Goal: Find contact information: Find contact information

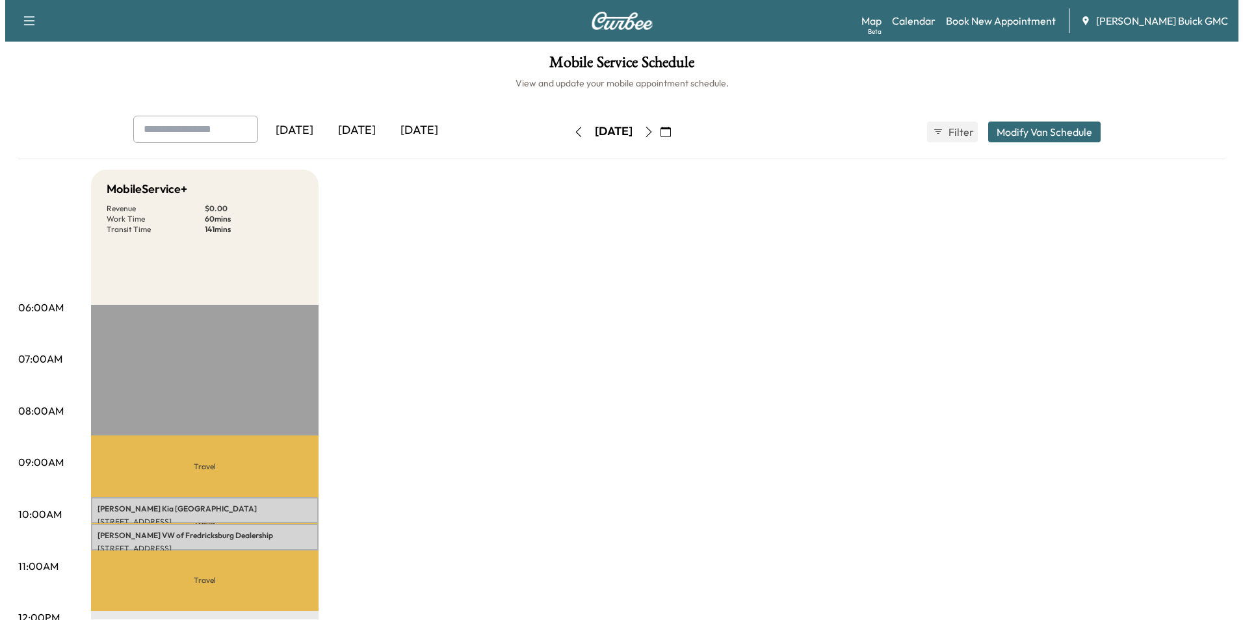
scroll to position [65, 0]
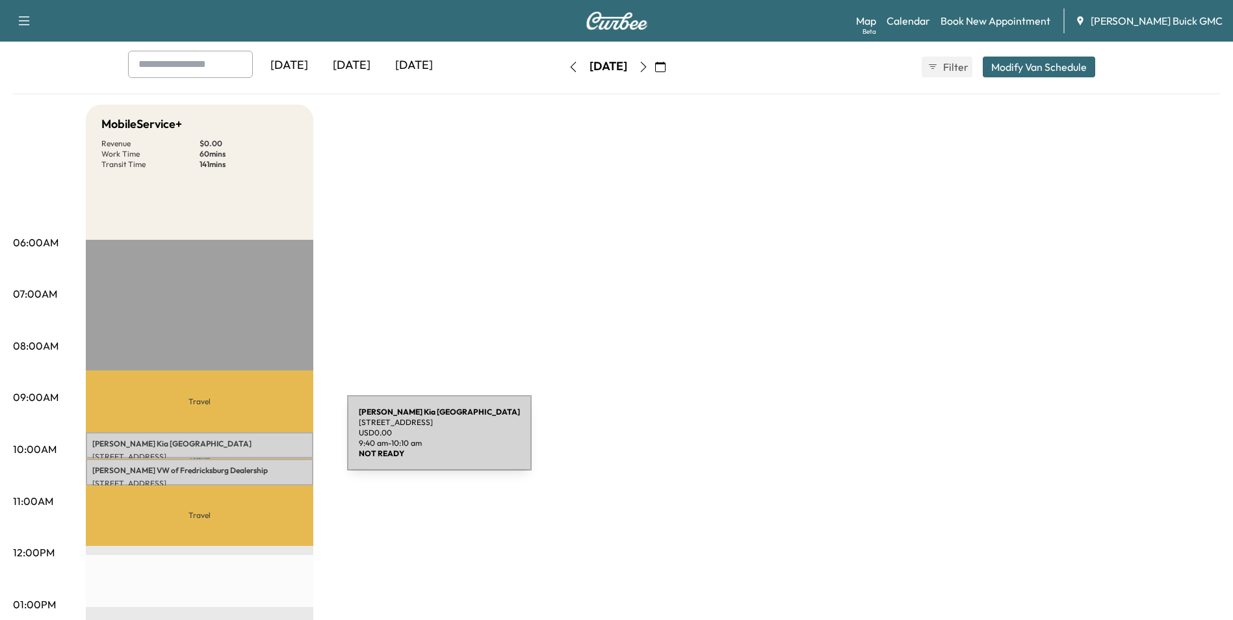
click at [250, 441] on p "[PERSON_NAME] Kia [GEOGRAPHIC_DATA]" at bounding box center [199, 444] width 214 height 10
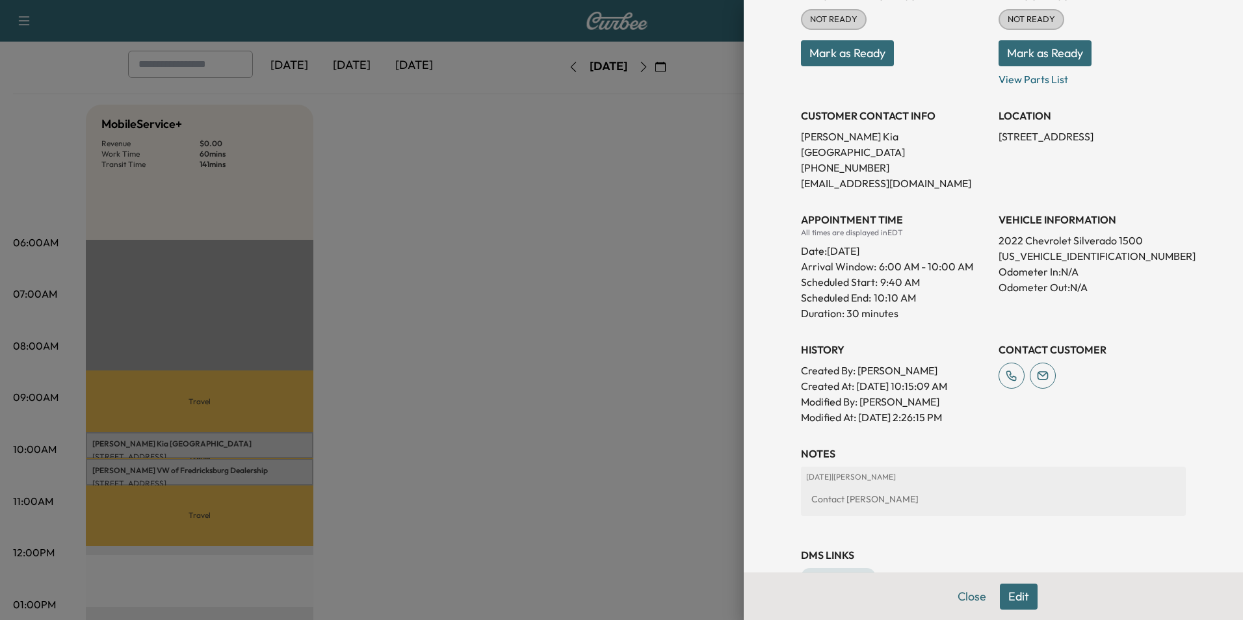
scroll to position [195, 0]
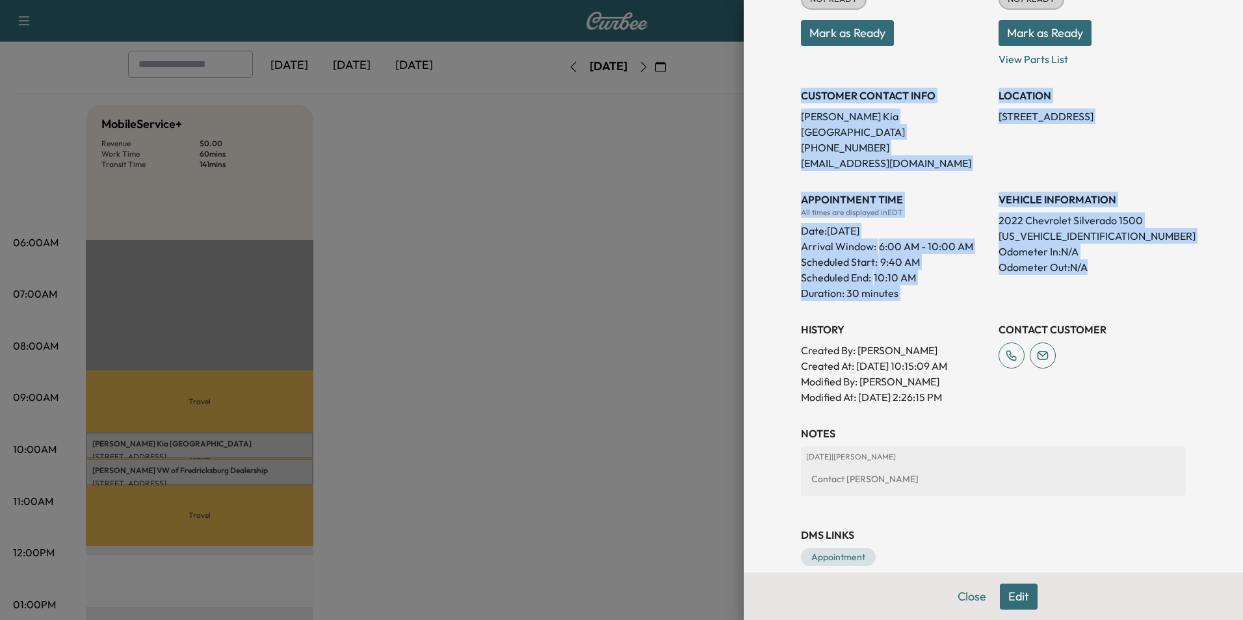
drag, startPoint x: 792, startPoint y: 94, endPoint x: 1136, endPoint y: 265, distance: 383.7
click at [1136, 265] on div "Appointment Status NOT READY Mark as Ready Parts Status NOT READY Mark as Ready…" at bounding box center [993, 181] width 385 height 447
copy div "CUSTOMER CONTACT INFO [PERSON_NAME][GEOGRAPHIC_DATA] [PHONE_NUMBER] [EMAIL_ADDR…"
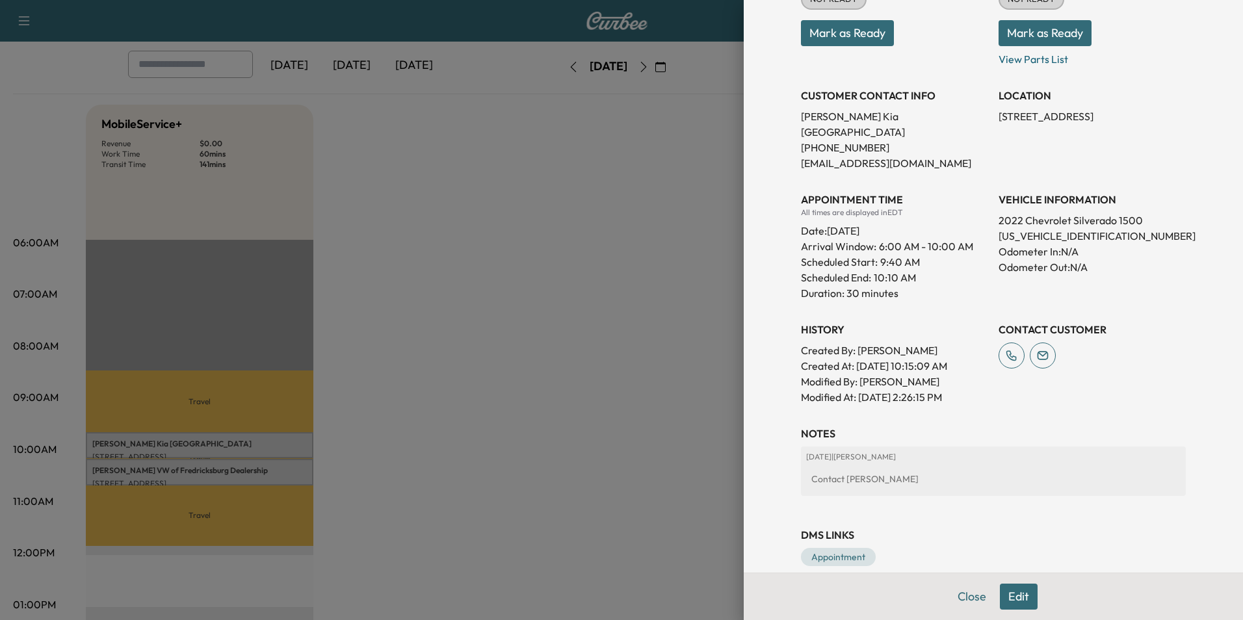
click at [471, 341] on div at bounding box center [621, 310] width 1243 height 620
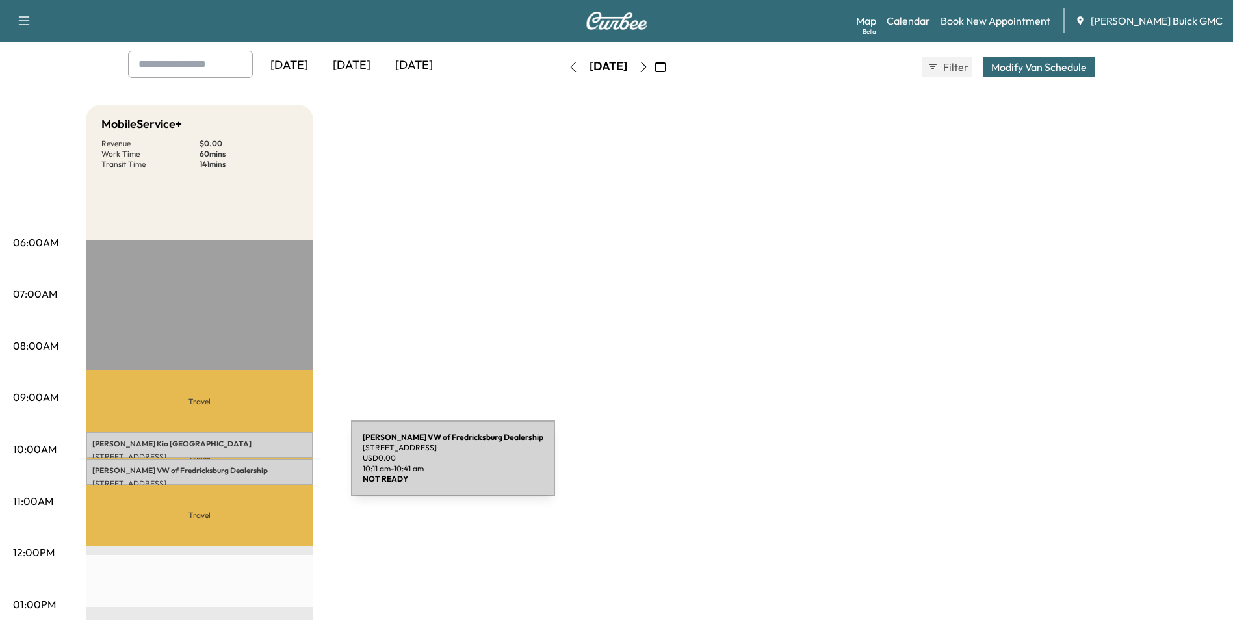
click at [253, 466] on p "[PERSON_NAME] VW of Fredricksburg Dealership" at bounding box center [199, 470] width 214 height 10
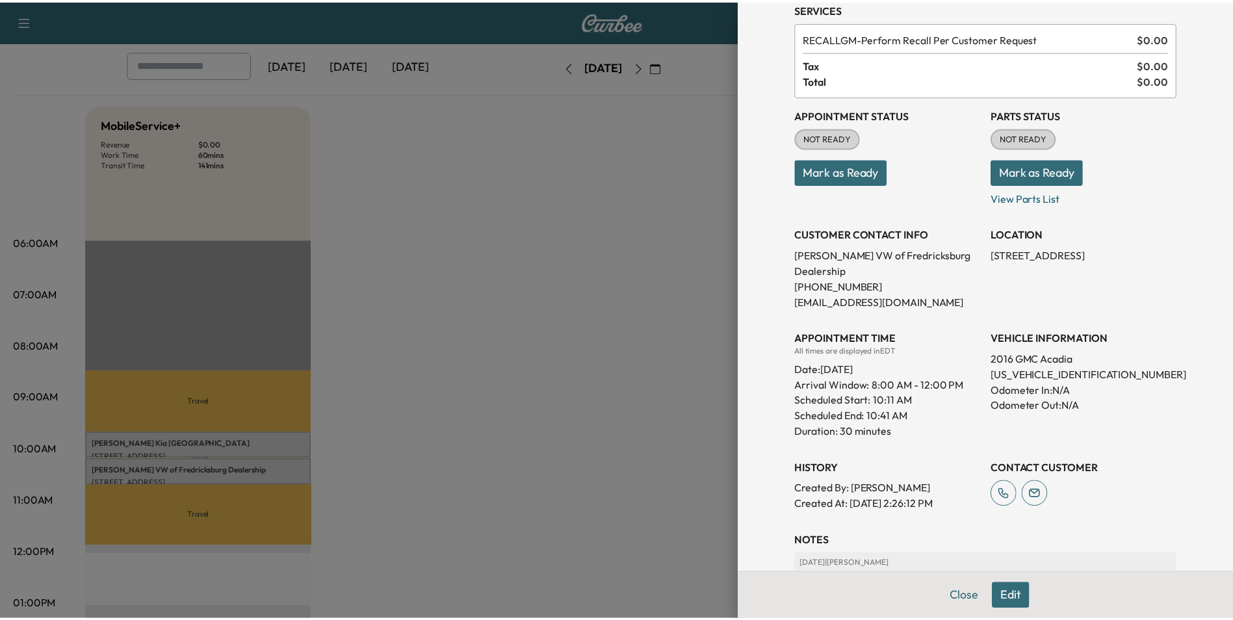
scroll to position [130, 0]
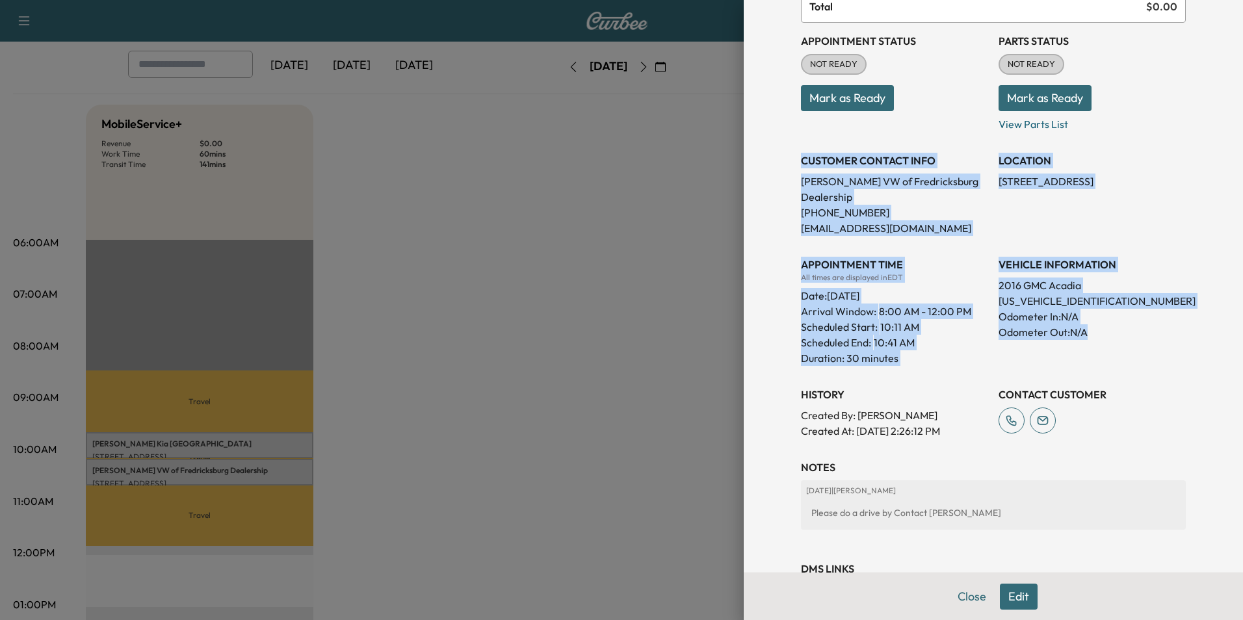
drag, startPoint x: 791, startPoint y: 159, endPoint x: 1159, endPoint y: 326, distance: 404.3
click at [1159, 326] on div "Appointment Status NOT READY Mark as Ready Parts Status NOT READY Mark as Ready…" at bounding box center [993, 231] width 385 height 416
copy div "CUSTOMER CONTACT INFO [PERSON_NAME] VW of Fredricksburg Dealership [PHONE_NUMBE…"
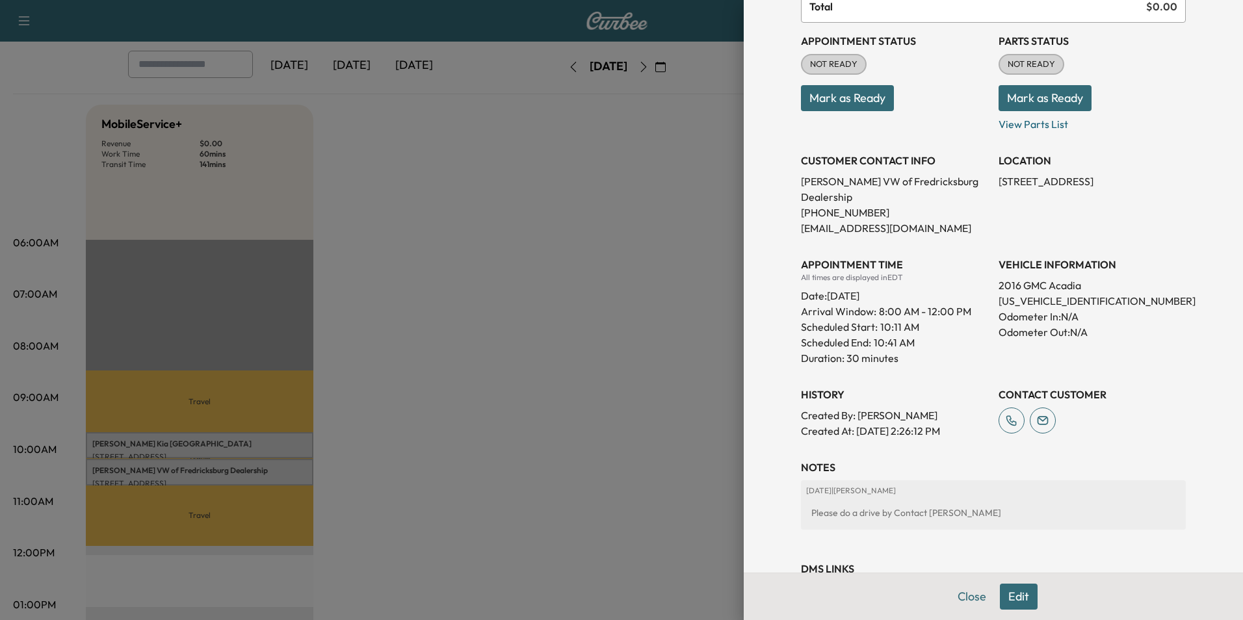
click at [669, 341] on div at bounding box center [621, 310] width 1243 height 620
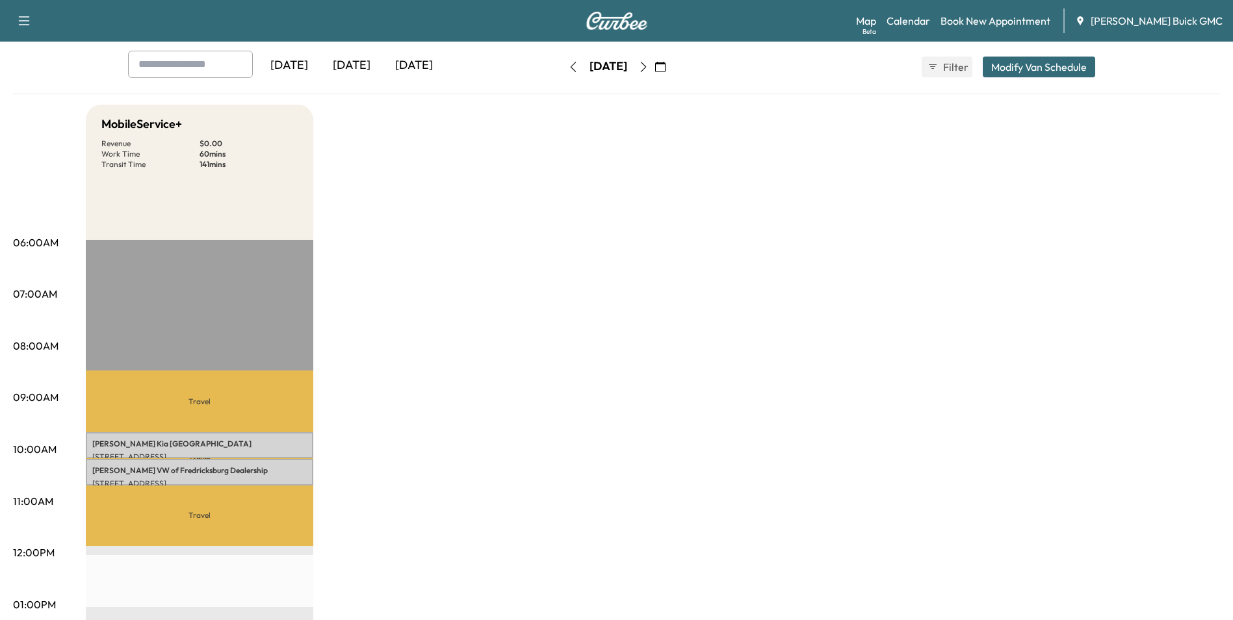
scroll to position [0, 0]
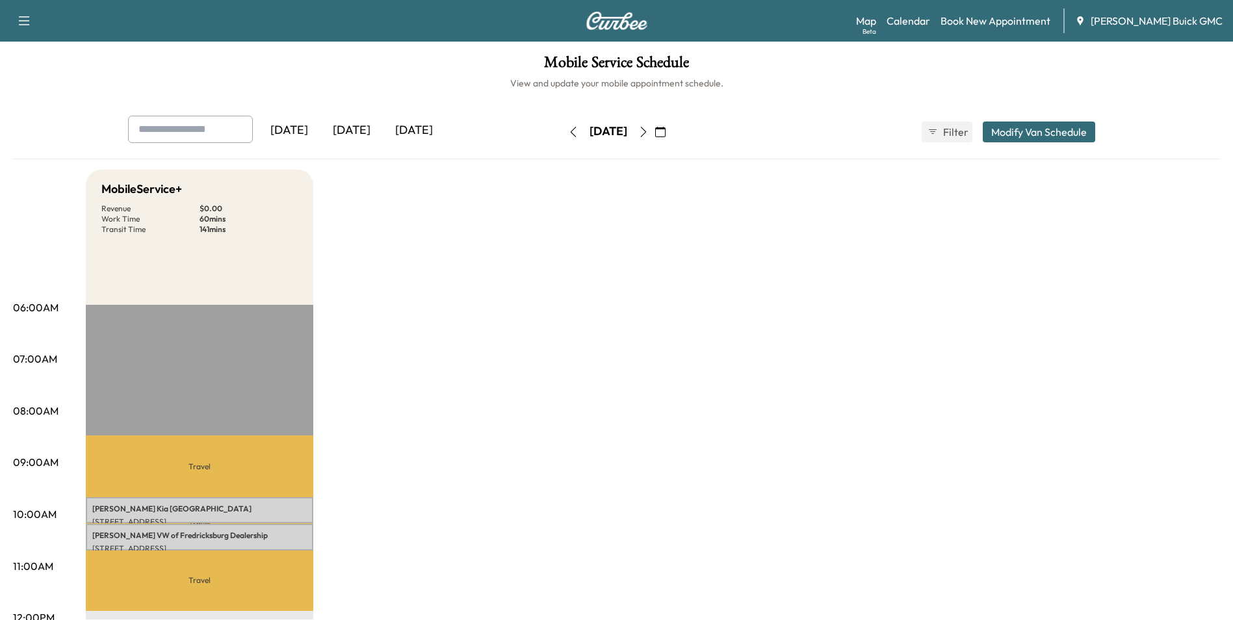
click at [649, 131] on icon "button" at bounding box center [643, 132] width 10 height 10
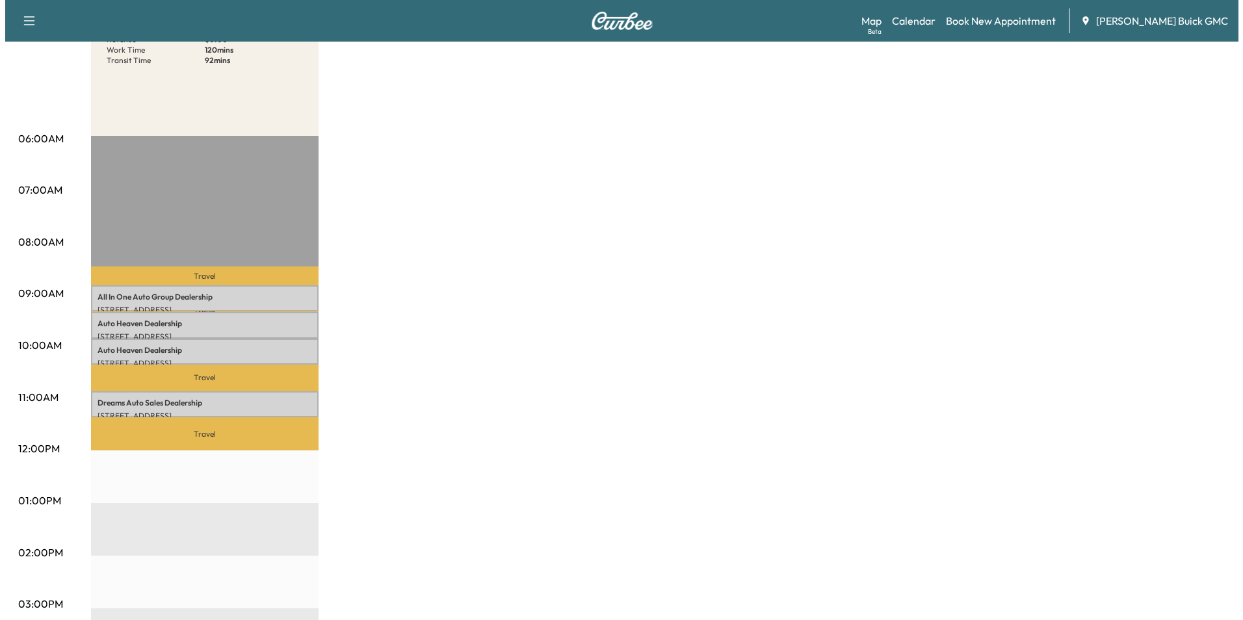
scroll to position [195, 0]
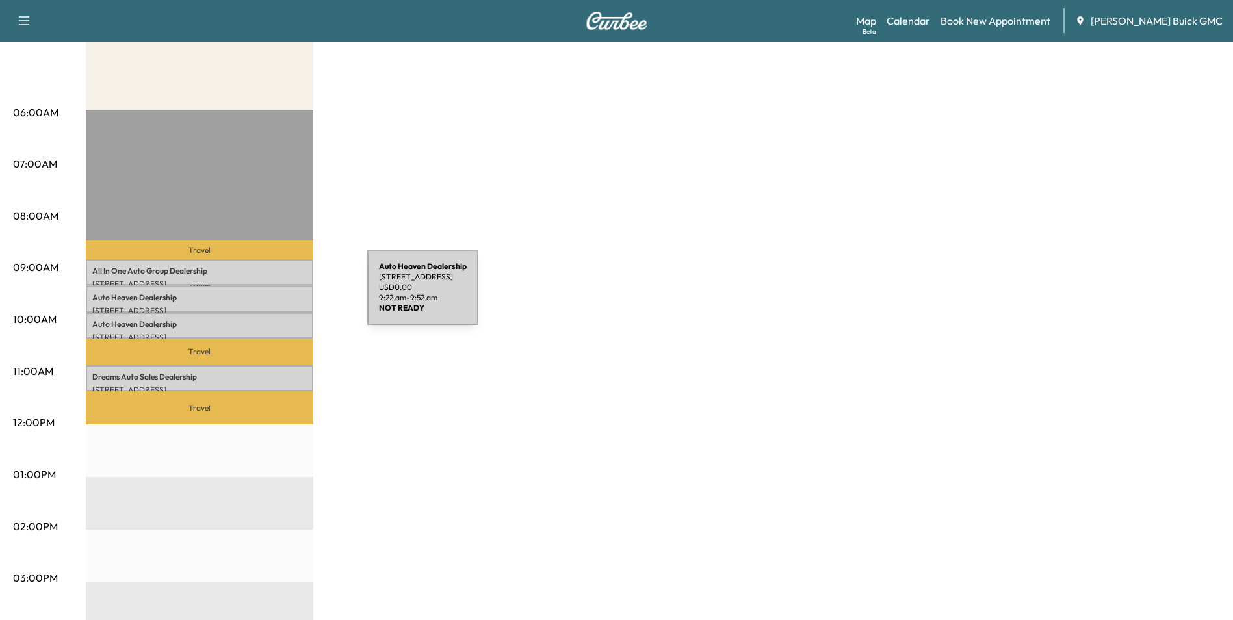
click at [270, 295] on p "Auto Heaven Dealership" at bounding box center [199, 297] width 214 height 10
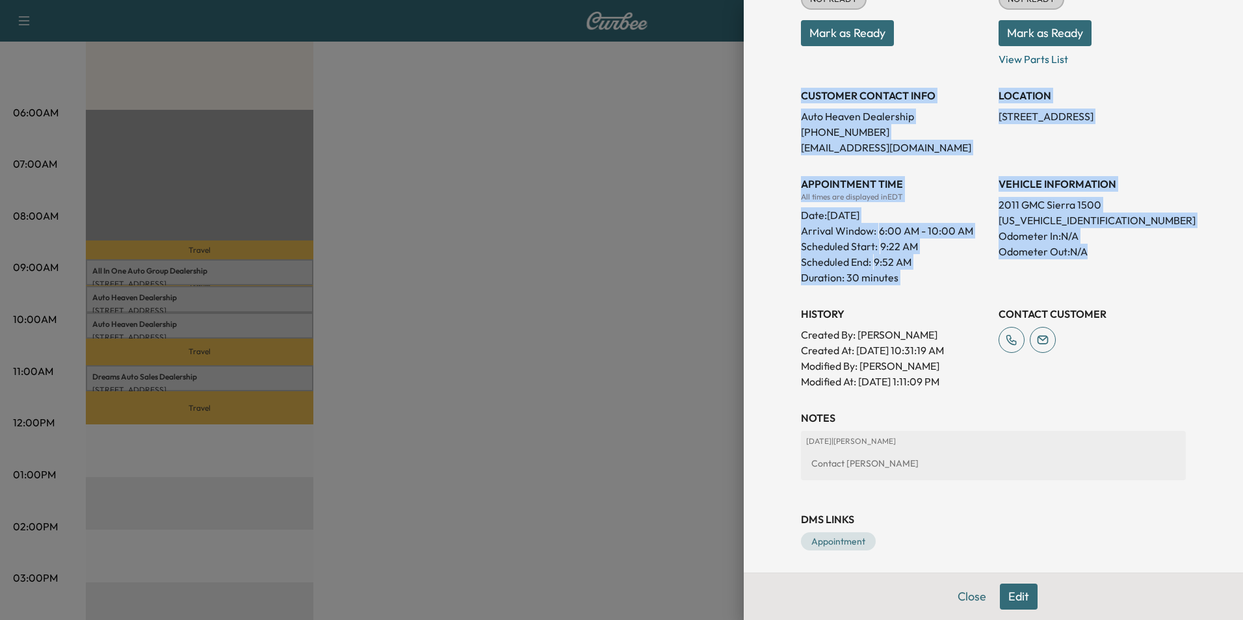
drag, startPoint x: 792, startPoint y: 92, endPoint x: 1122, endPoint y: 264, distance: 371.8
click at [1122, 264] on div "Appointment Status NOT READY Mark as Ready Parts Status NOT READY Mark as Ready…" at bounding box center [993, 174] width 385 height 432
copy div "CUSTOMER CONTACT INFO Auto Heaven Dealership [PHONE_NUMBER] [EMAIL_ADDRESS][DOM…"
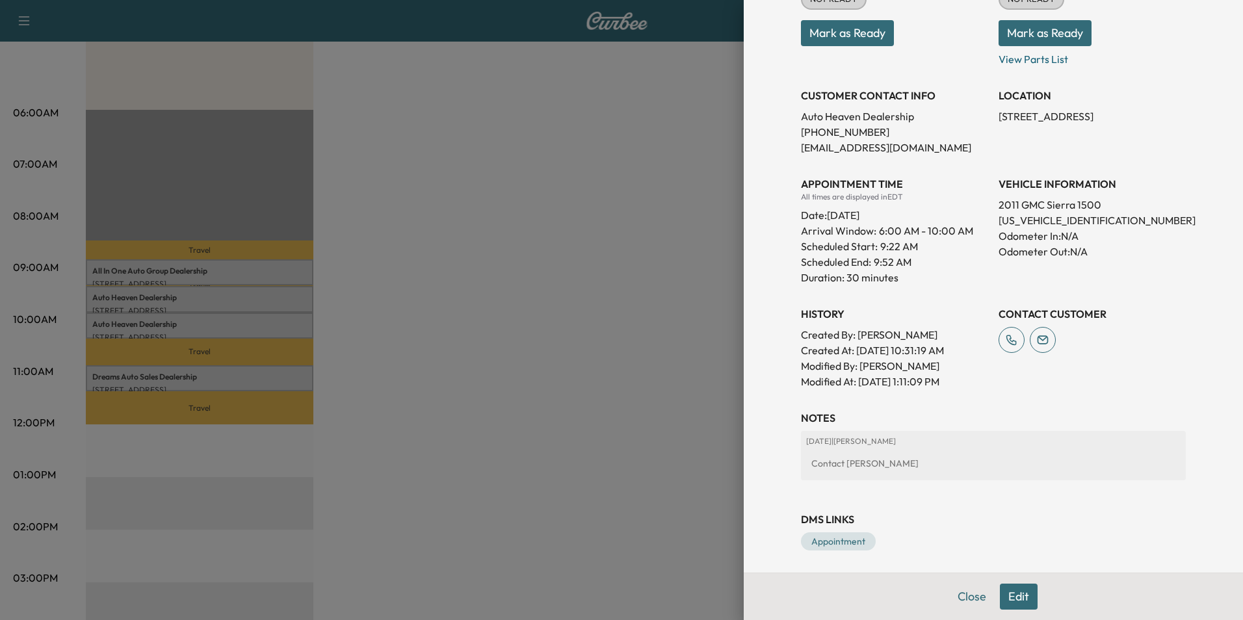
click at [388, 125] on div at bounding box center [621, 310] width 1243 height 620
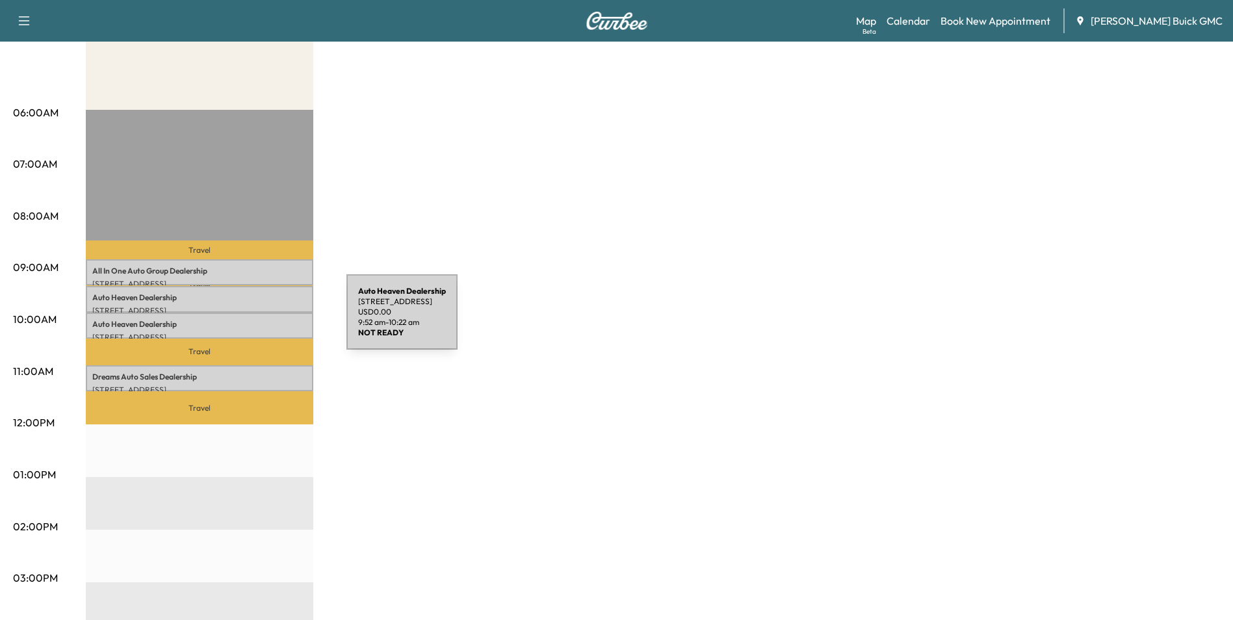
click at [249, 320] on p "Auto Heaven Dealership" at bounding box center [199, 324] width 214 height 10
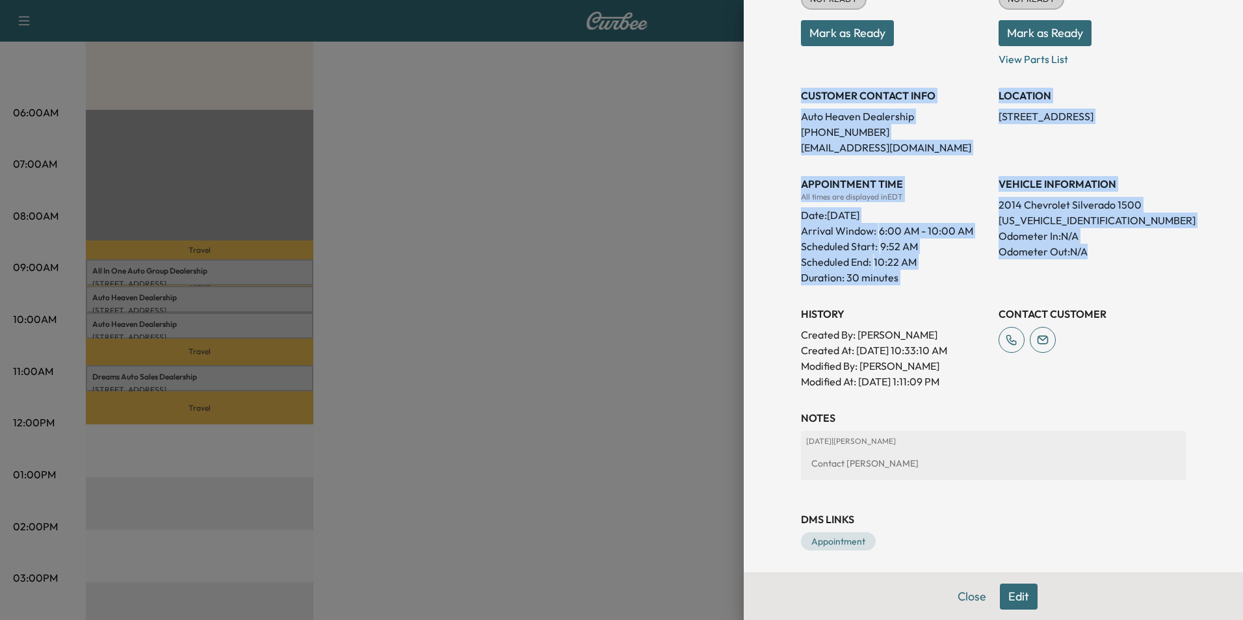
drag, startPoint x: 791, startPoint y: 94, endPoint x: 1098, endPoint y: 266, distance: 352.2
click at [1098, 266] on div "Appointment Status NOT READY Mark as Ready Parts Status NOT READY Mark as Ready…" at bounding box center [993, 174] width 385 height 432
copy div "CUSTOMER CONTACT INFO Auto Heaven Dealership [PHONE_NUMBER] [EMAIL_ADDRESS][DOM…"
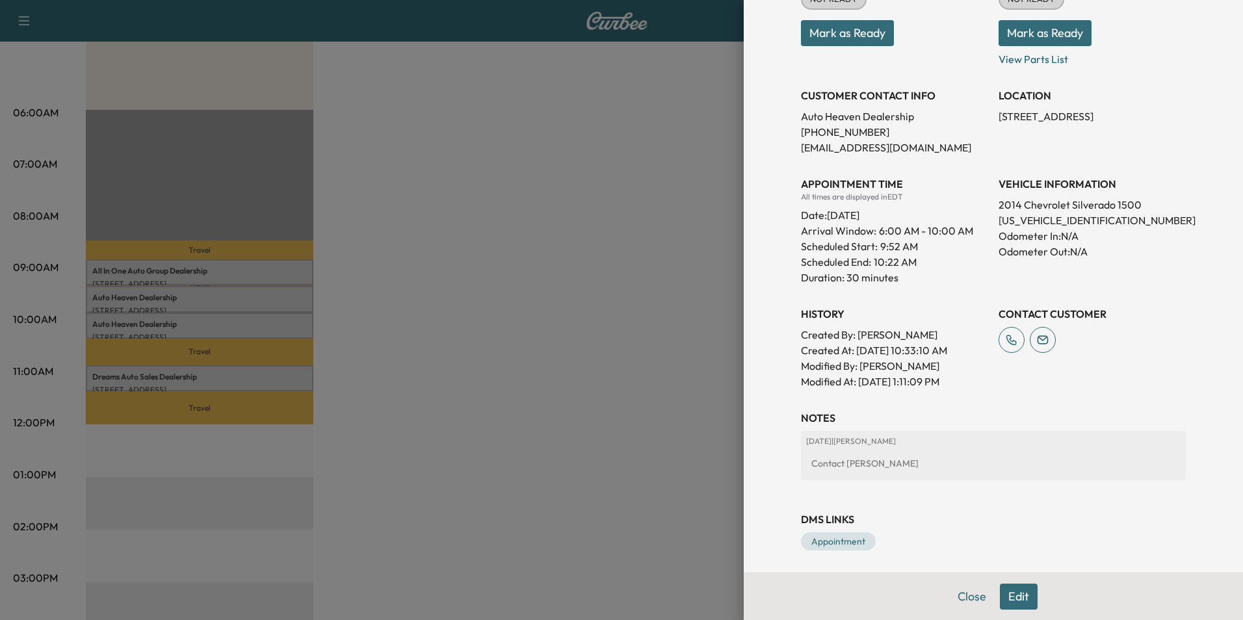
click at [539, 289] on div at bounding box center [621, 310] width 1243 height 620
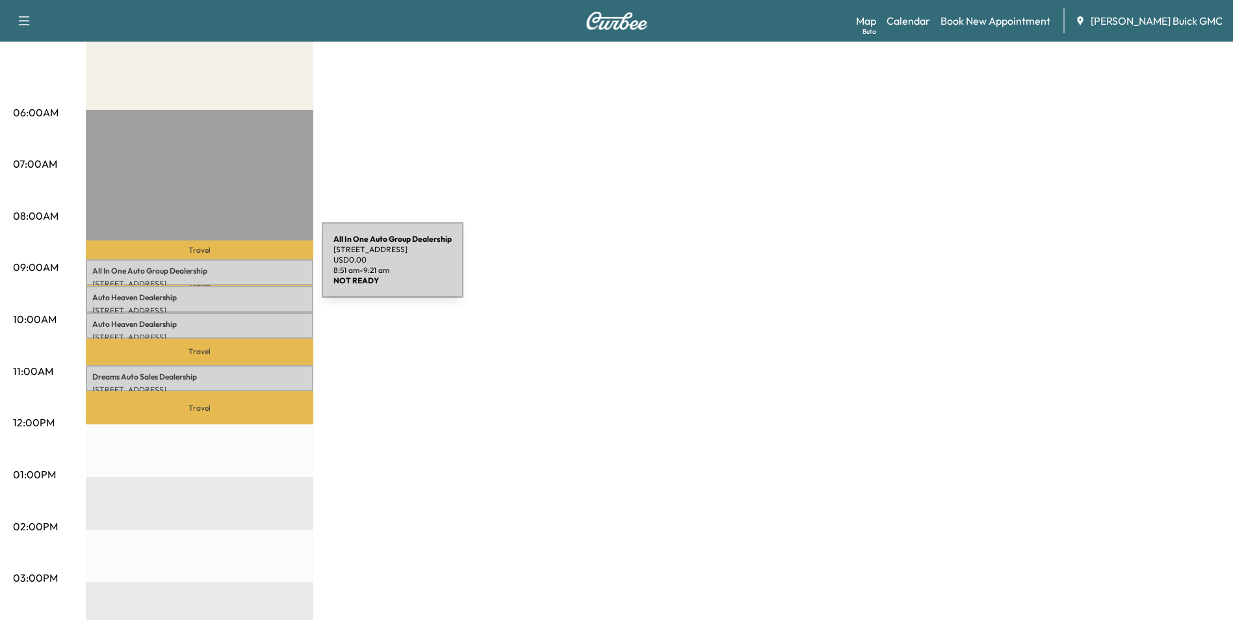
click at [224, 268] on p "All In One Auto Group Dealership" at bounding box center [199, 271] width 214 height 10
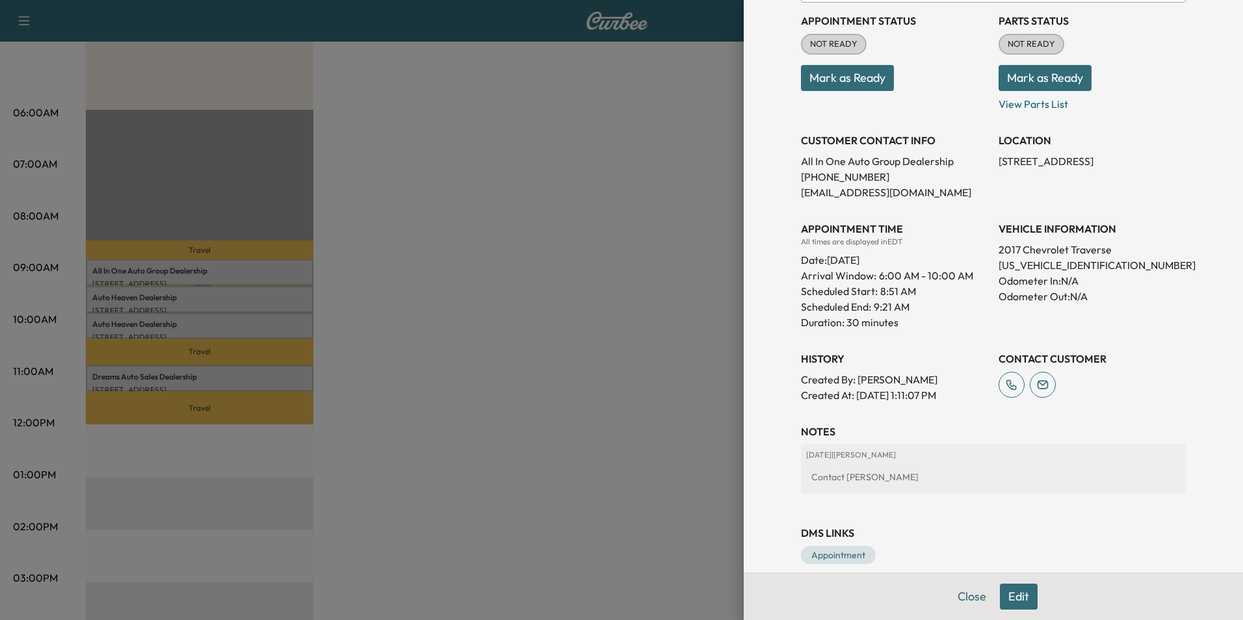
scroll to position [168, 0]
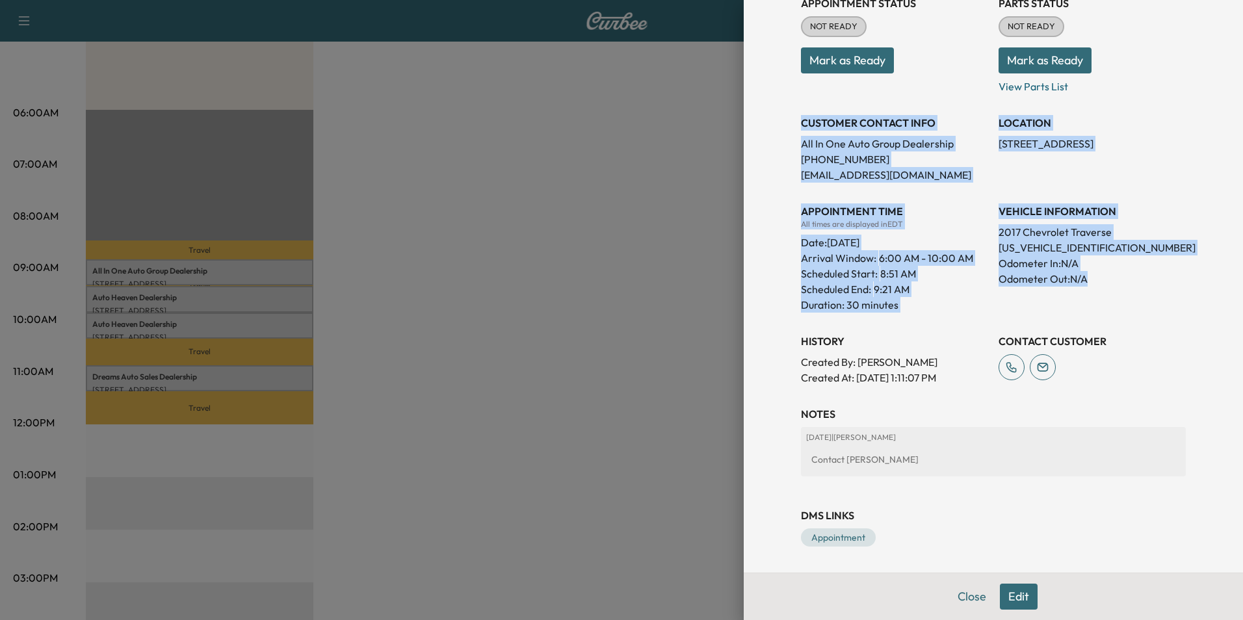
drag, startPoint x: 792, startPoint y: 121, endPoint x: 1128, endPoint y: 288, distance: 375.9
click at [1128, 288] on div "Appointment Status NOT READY Mark as Ready Parts Status NOT READY Mark as Ready…" at bounding box center [993, 185] width 385 height 400
copy div "CUSTOMER CONTACT INFO All In One Auto Group Dealership [PHONE_NUMBER] [EMAIL_AD…"
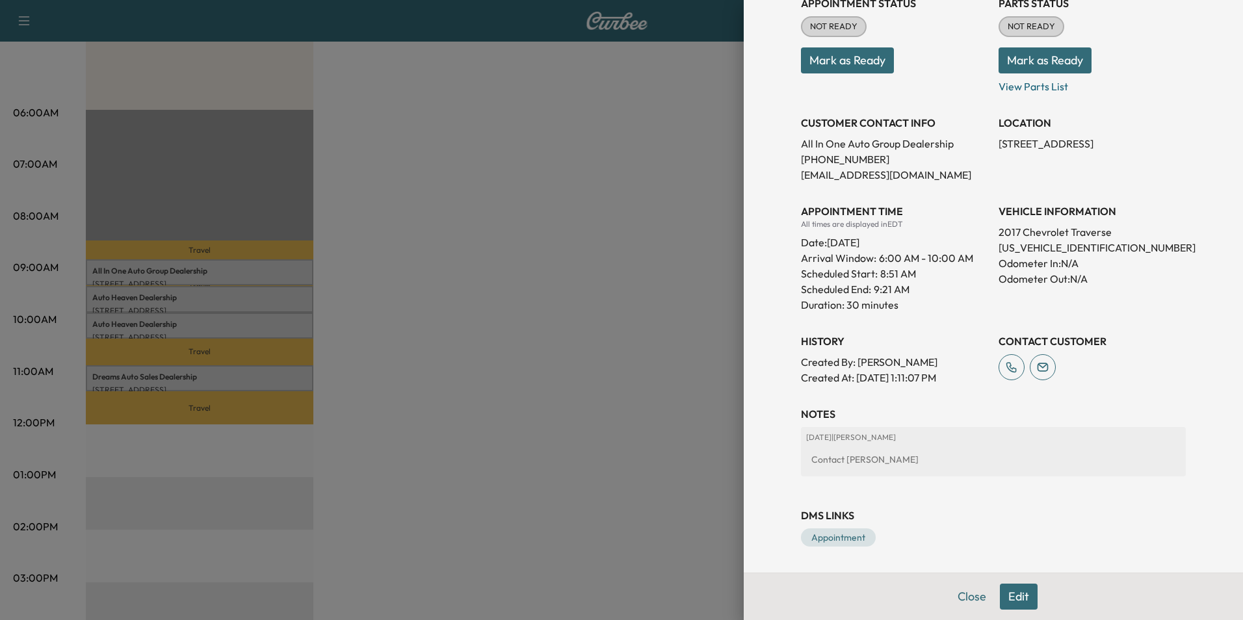
click at [550, 299] on div at bounding box center [621, 310] width 1243 height 620
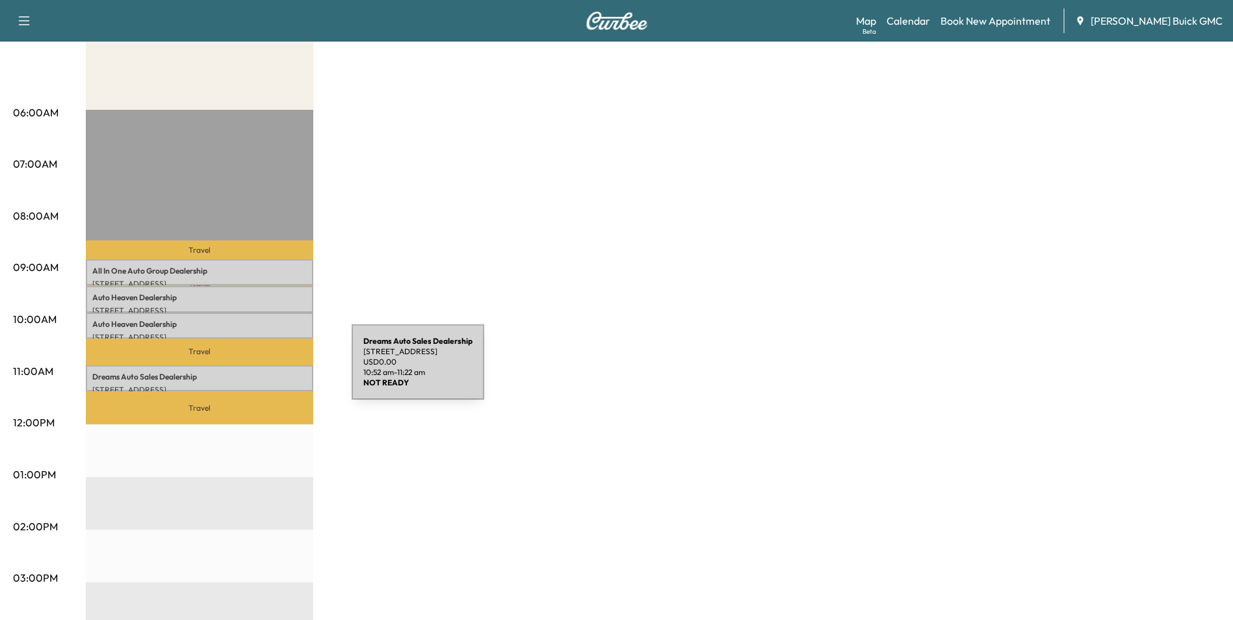
click at [254, 372] on p "Dreams Auto Sales Dealership" at bounding box center [199, 377] width 214 height 10
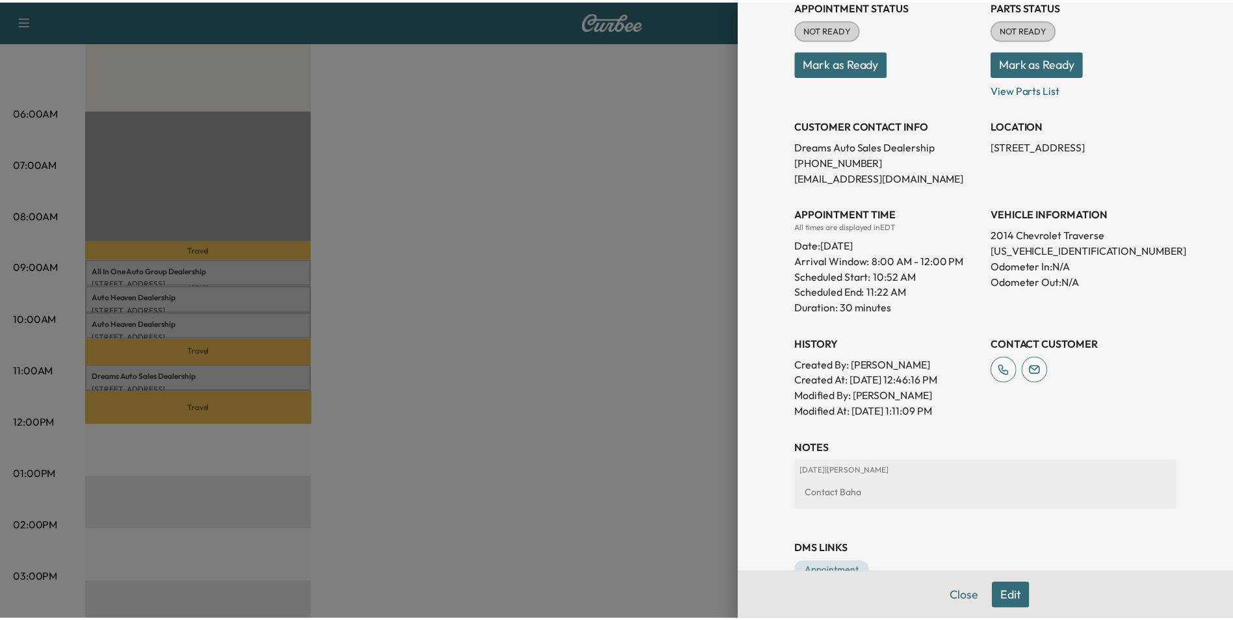
scroll to position [195, 0]
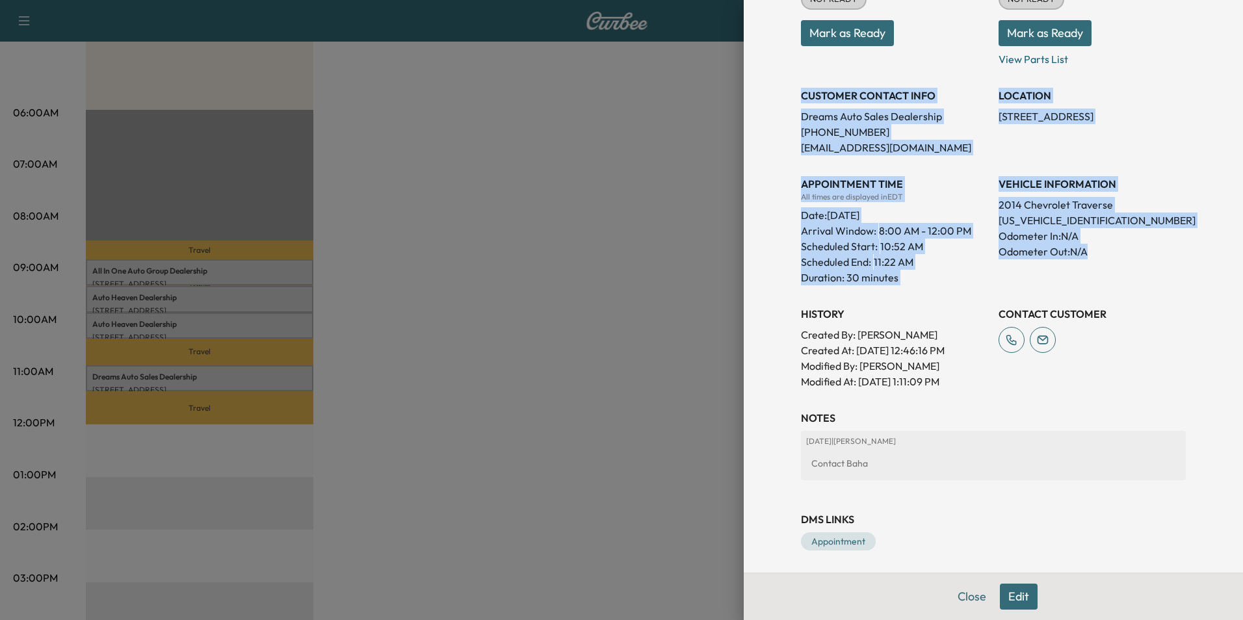
drag, startPoint x: 792, startPoint y: 93, endPoint x: 1104, endPoint y: 253, distance: 351.2
click at [1104, 253] on div "Appointment Status NOT READY Mark as Ready Parts Status NOT READY Mark as Ready…" at bounding box center [993, 174] width 385 height 432
copy div "CUSTOMER CONTACT INFO Dreams Auto Sales Dealership [PHONE_NUMBER] [EMAIL_ADDRES…"
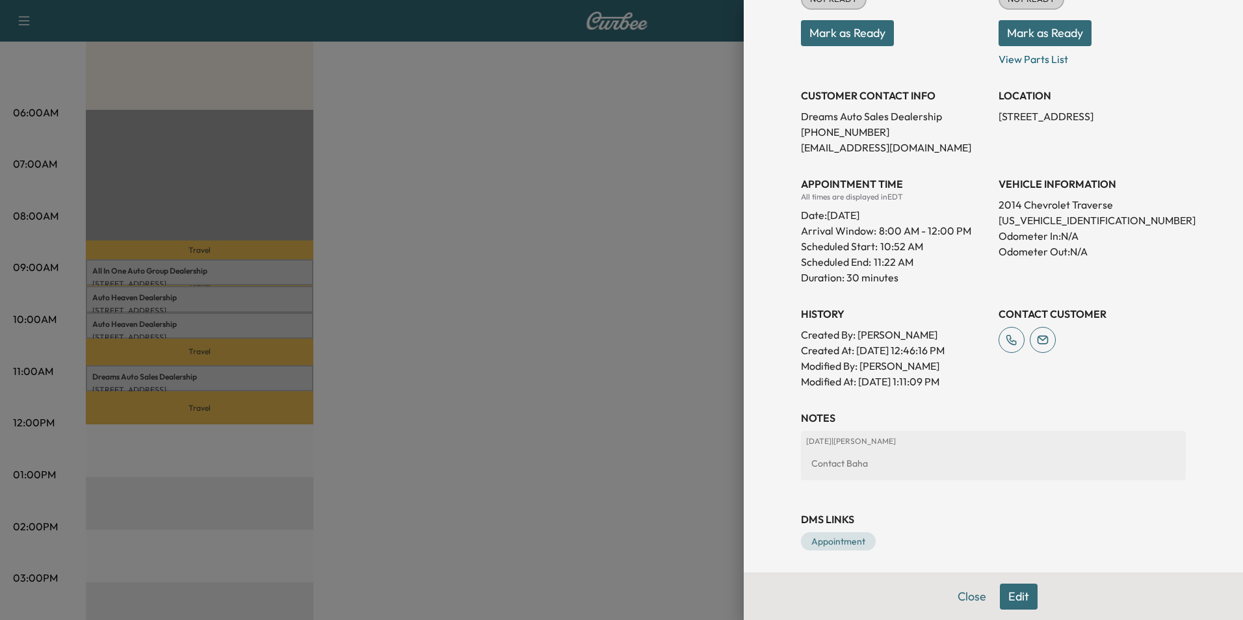
click at [546, 367] on div at bounding box center [621, 310] width 1243 height 620
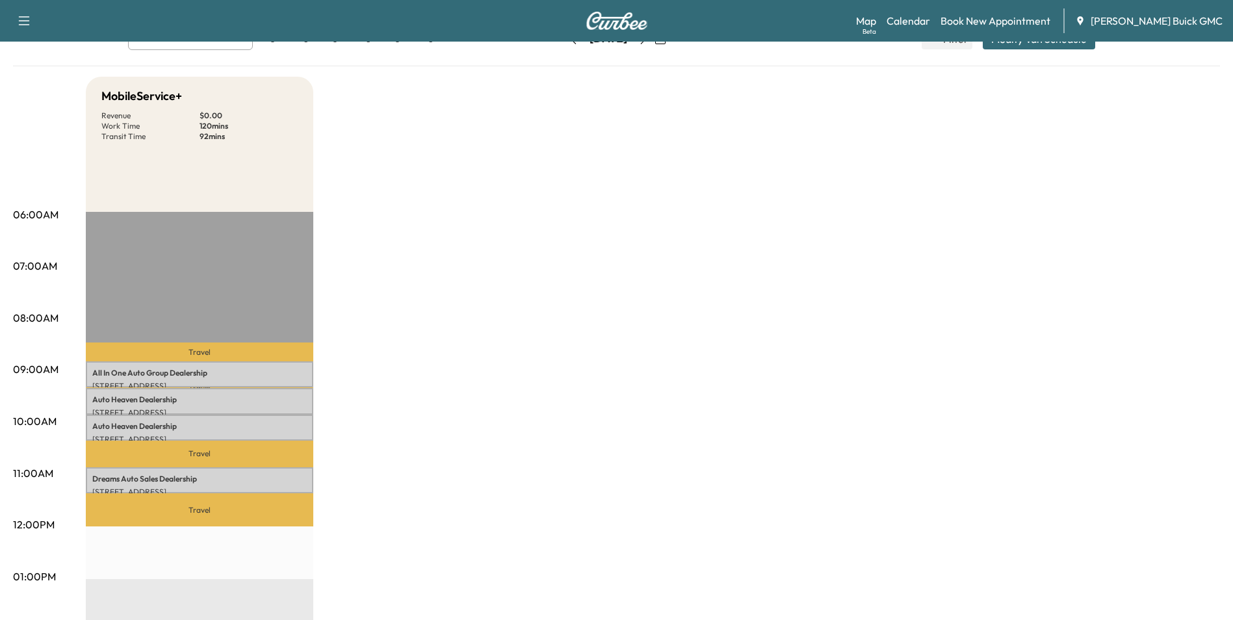
scroll to position [0, 0]
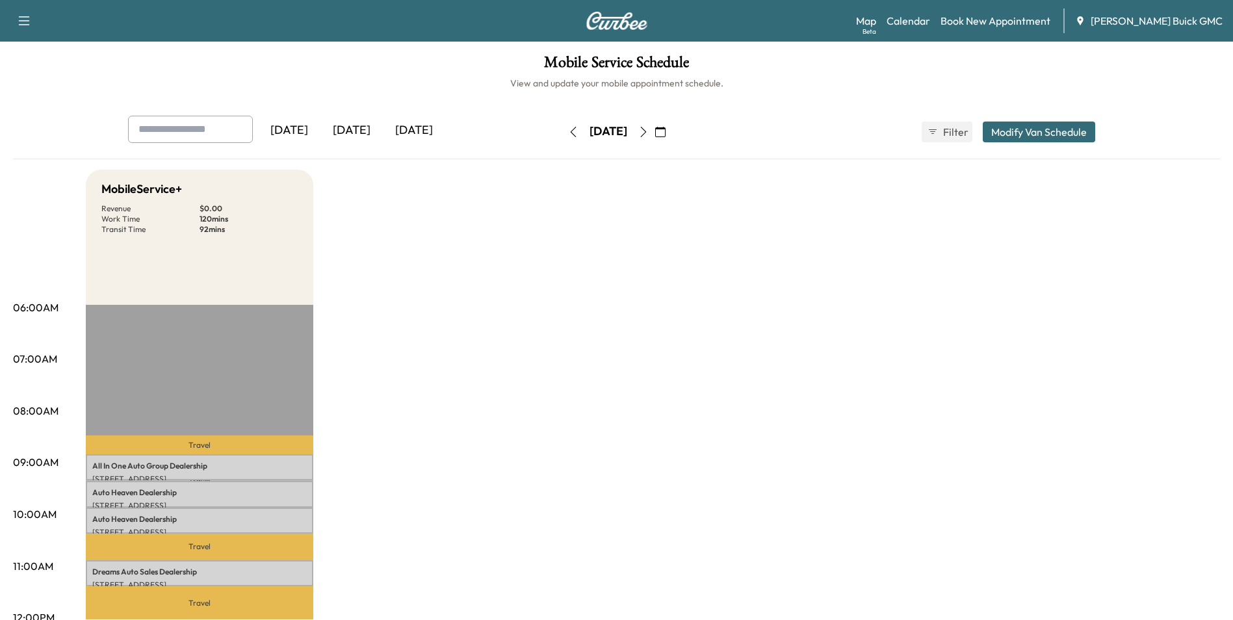
click at [649, 129] on icon "button" at bounding box center [643, 132] width 10 height 10
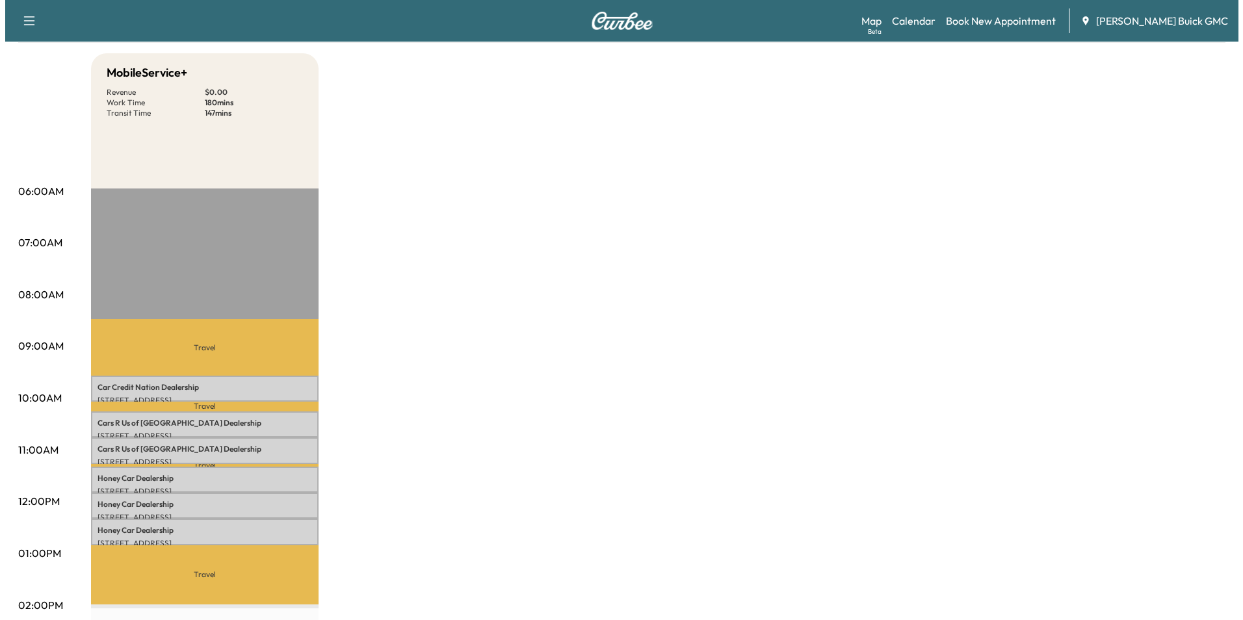
scroll to position [195, 0]
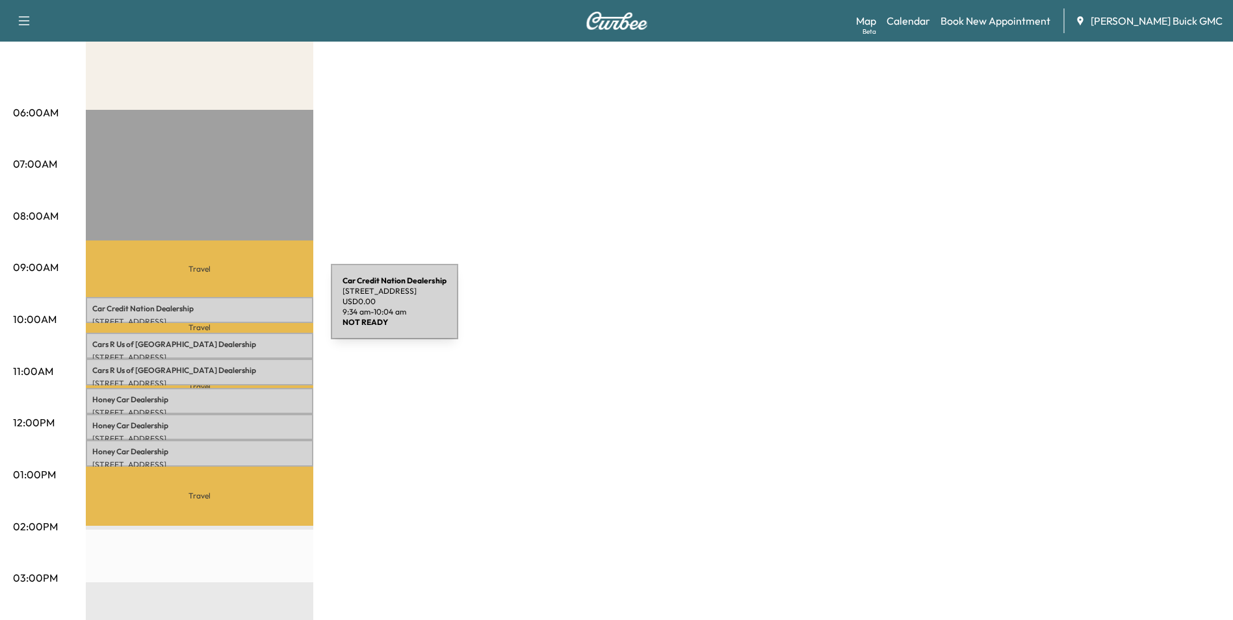
click at [233, 309] on p "Car Credit Nation Dealership" at bounding box center [199, 309] width 214 height 10
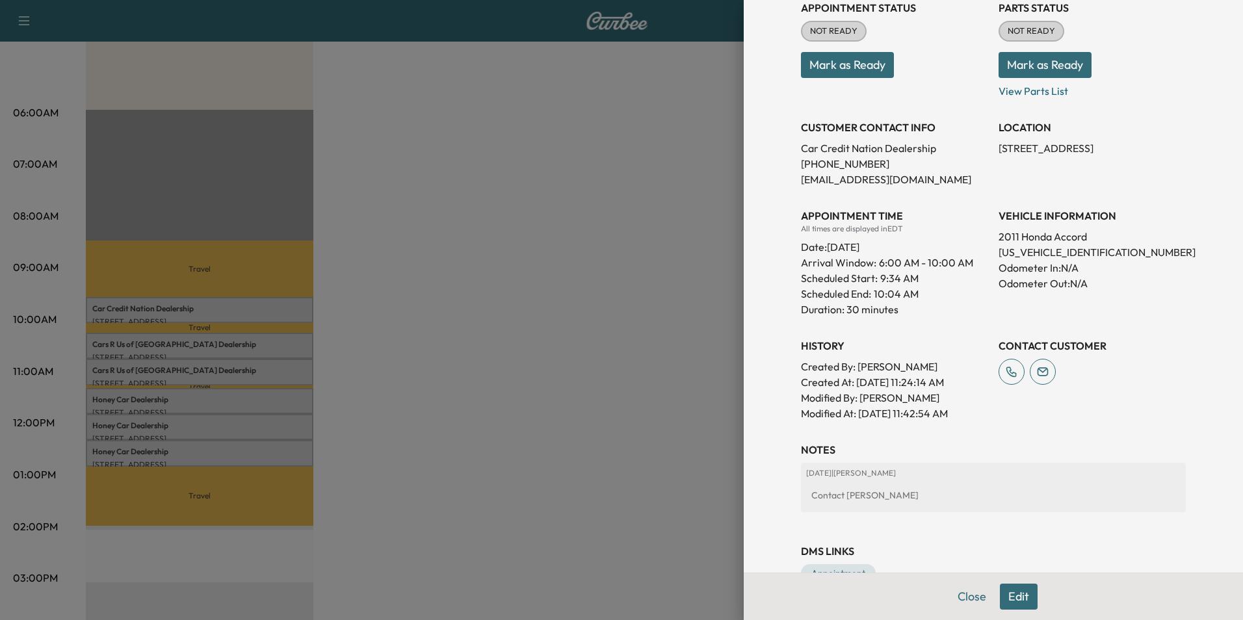
scroll to position [199, 0]
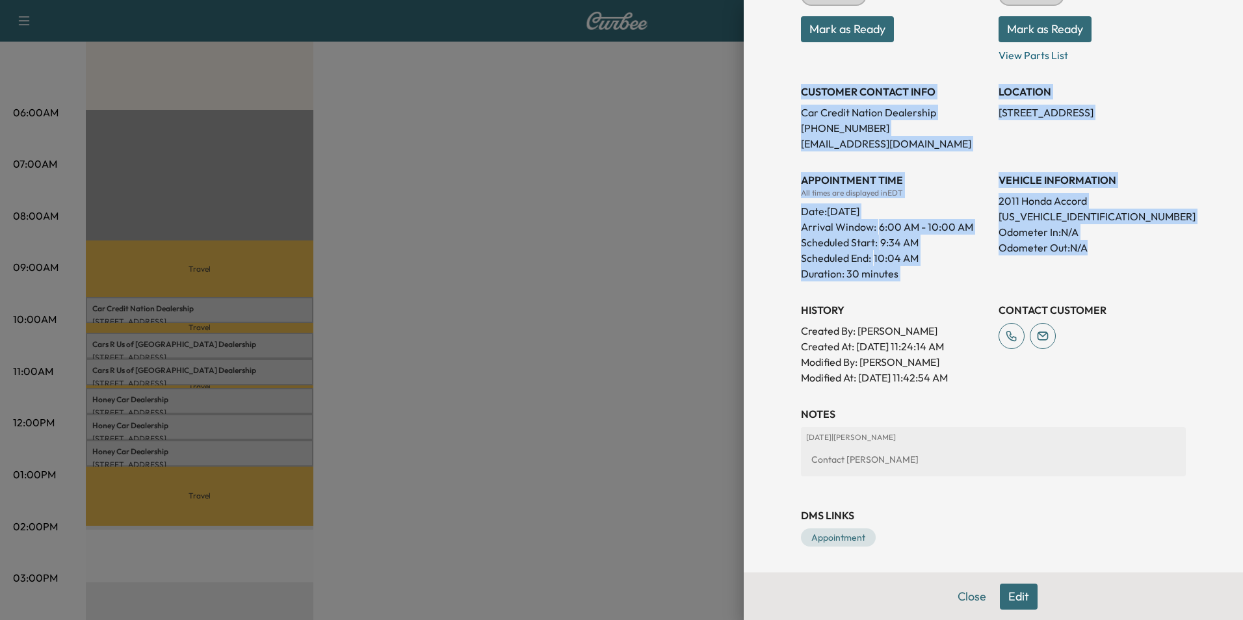
drag, startPoint x: 792, startPoint y: 89, endPoint x: 1110, endPoint y: 266, distance: 363.7
click at [1110, 266] on div "Appointment Status NOT READY Mark as Ready Parts Status NOT READY Mark as Ready…" at bounding box center [993, 170] width 385 height 432
copy div "CUSTOMER CONTACT INFO Car Credit Nation Dealership [PHONE_NUMBER] [EMAIL_ADDRES…"
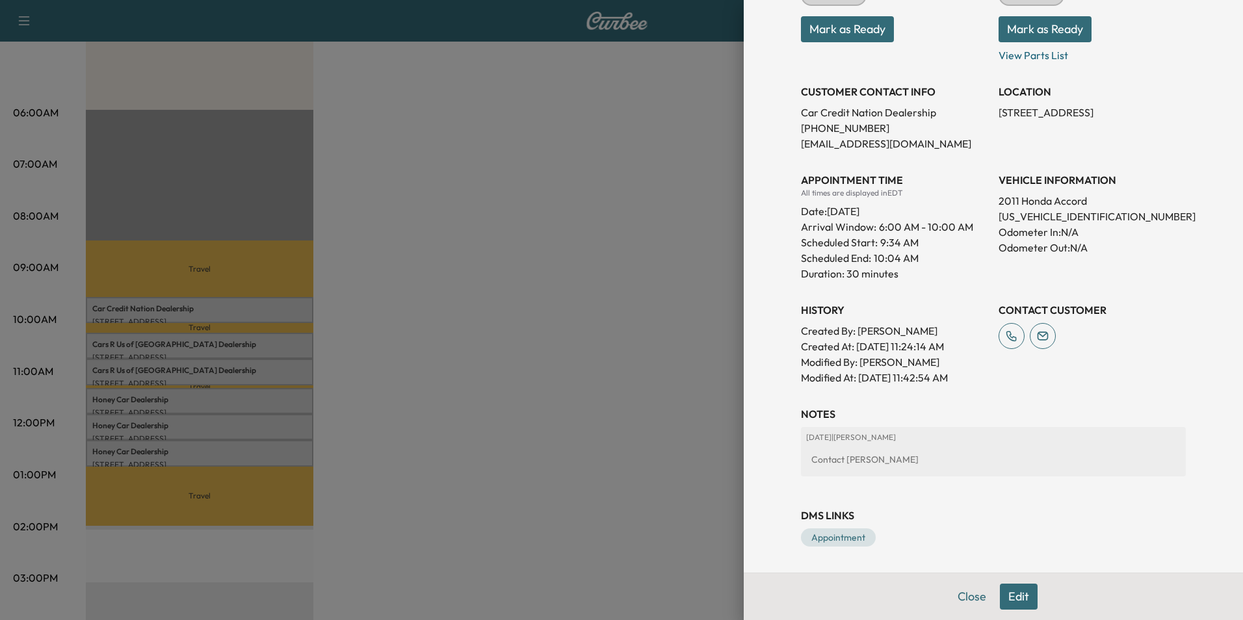
click at [583, 345] on div at bounding box center [621, 310] width 1243 height 620
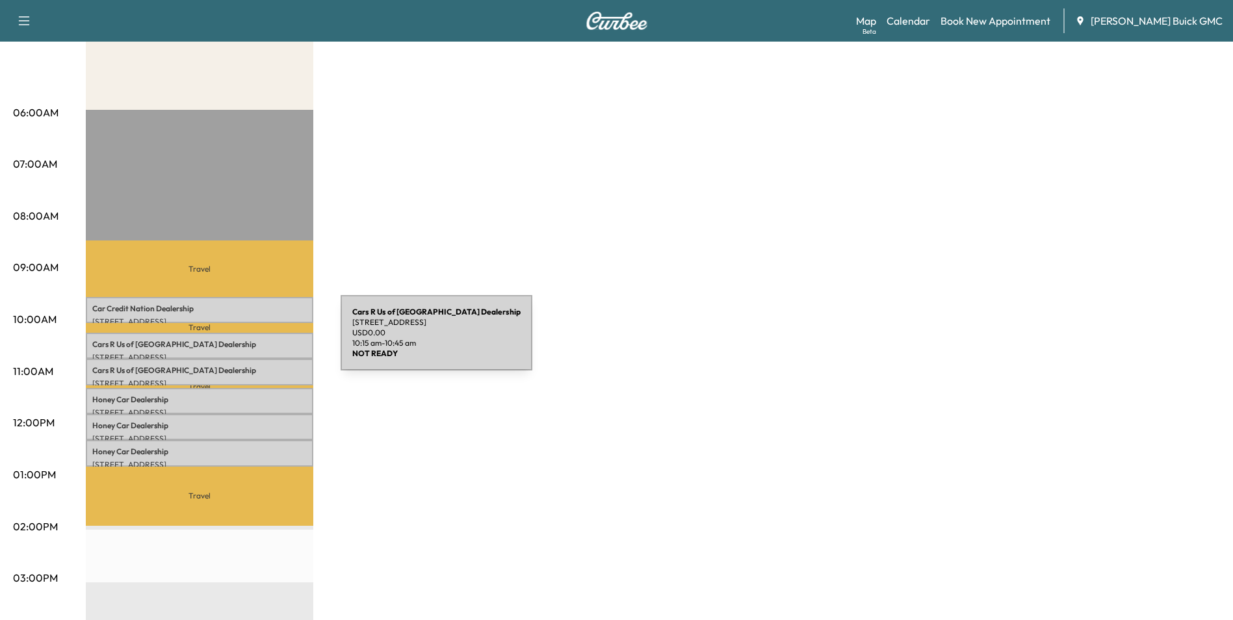
click at [243, 341] on p "Cars R Us of Winchester Dealership" at bounding box center [199, 344] width 214 height 10
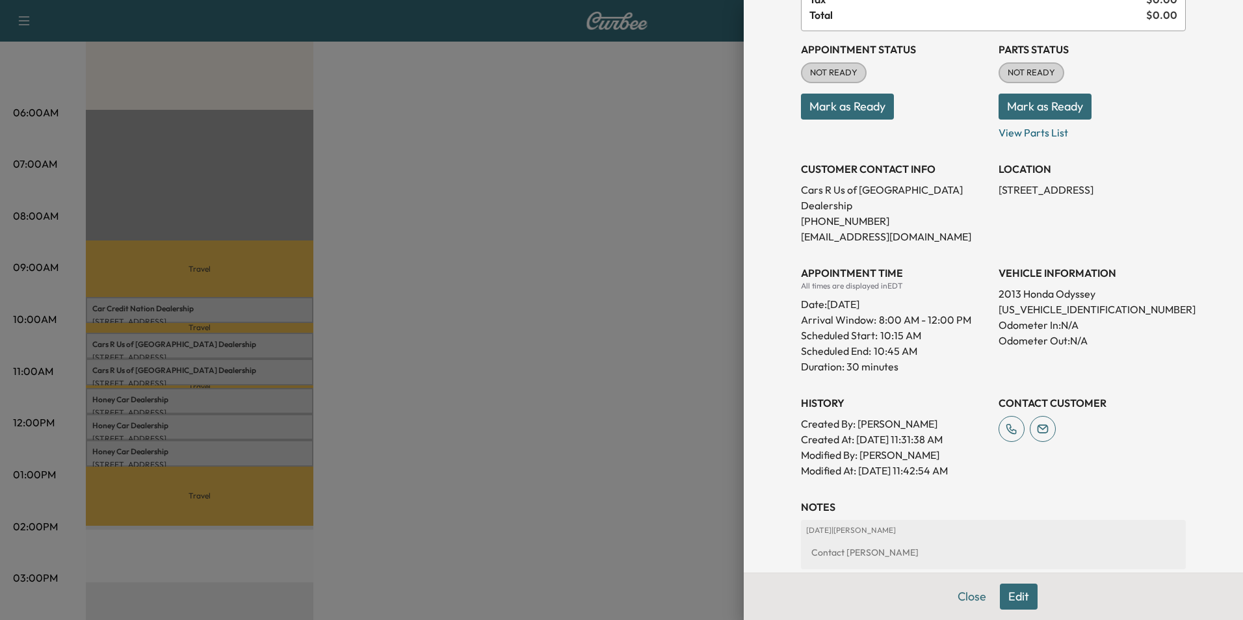
scroll to position [130, 0]
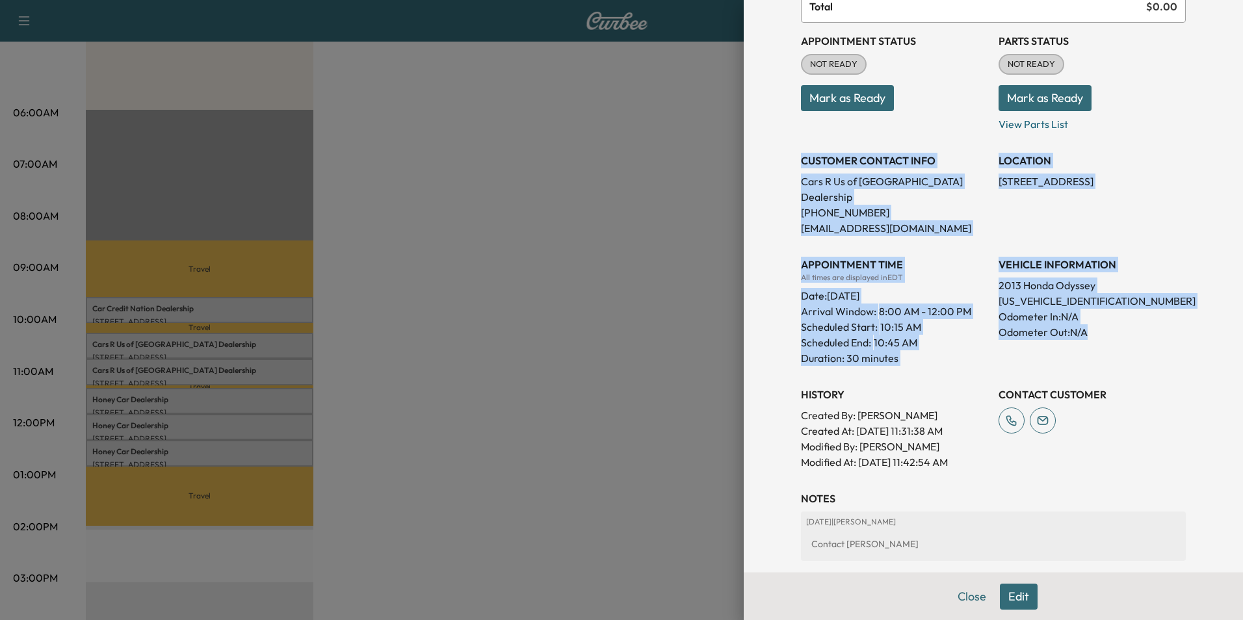
drag, startPoint x: 792, startPoint y: 159, endPoint x: 1090, endPoint y: 332, distance: 344.3
click at [1090, 332] on div "Appointment Status NOT READY Mark as Ready Parts Status NOT READY Mark as Ready…" at bounding box center [993, 246] width 385 height 447
copy div "CUSTOMER CONTACT INFO Cars R Us of Winchester Dealership [PHONE_NUMBER] [EMAIL_…"
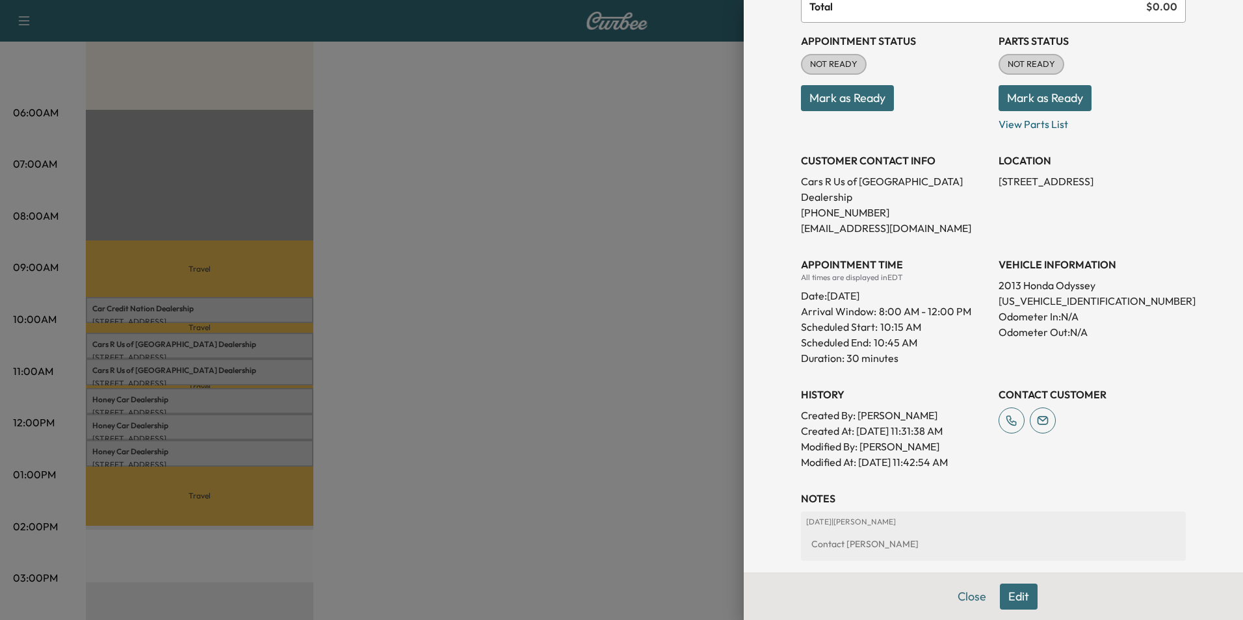
click at [532, 335] on div at bounding box center [621, 310] width 1243 height 620
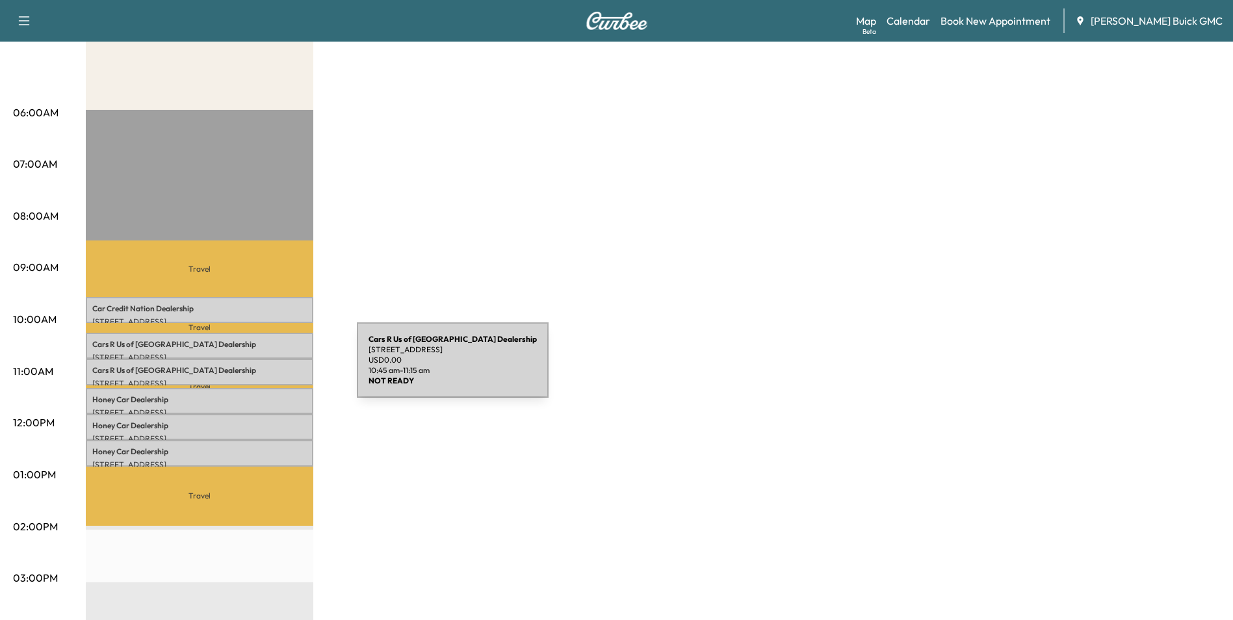
click at [259, 368] on p "Cars R Us of Winchester Dealership" at bounding box center [199, 370] width 214 height 10
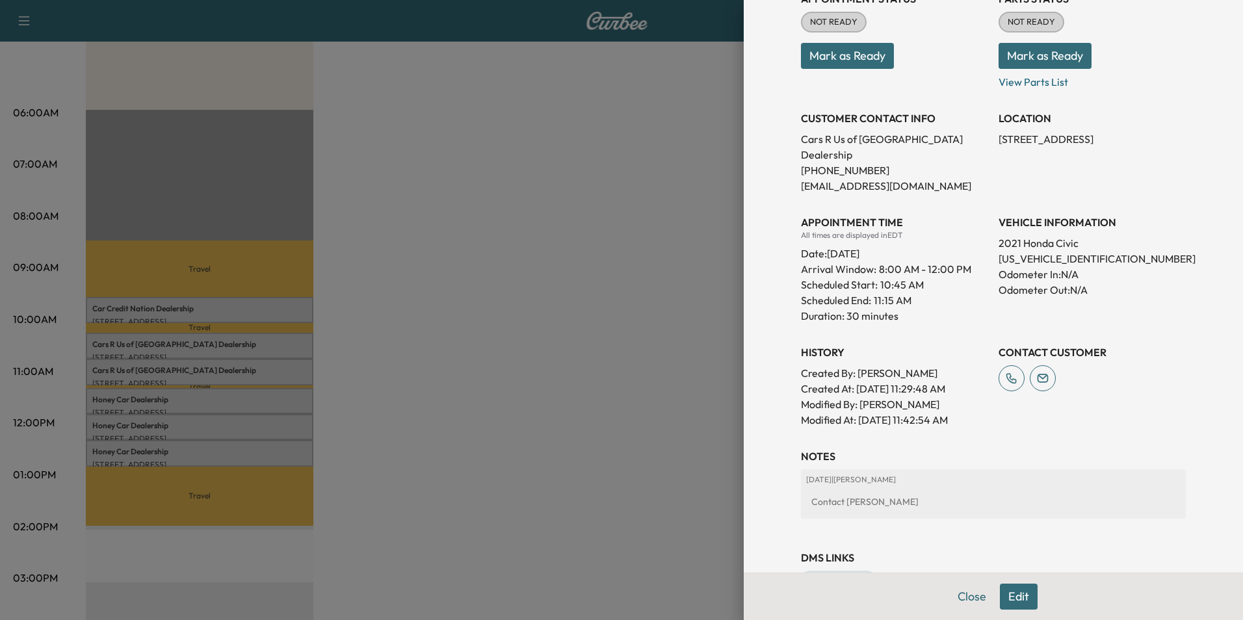
scroll to position [195, 0]
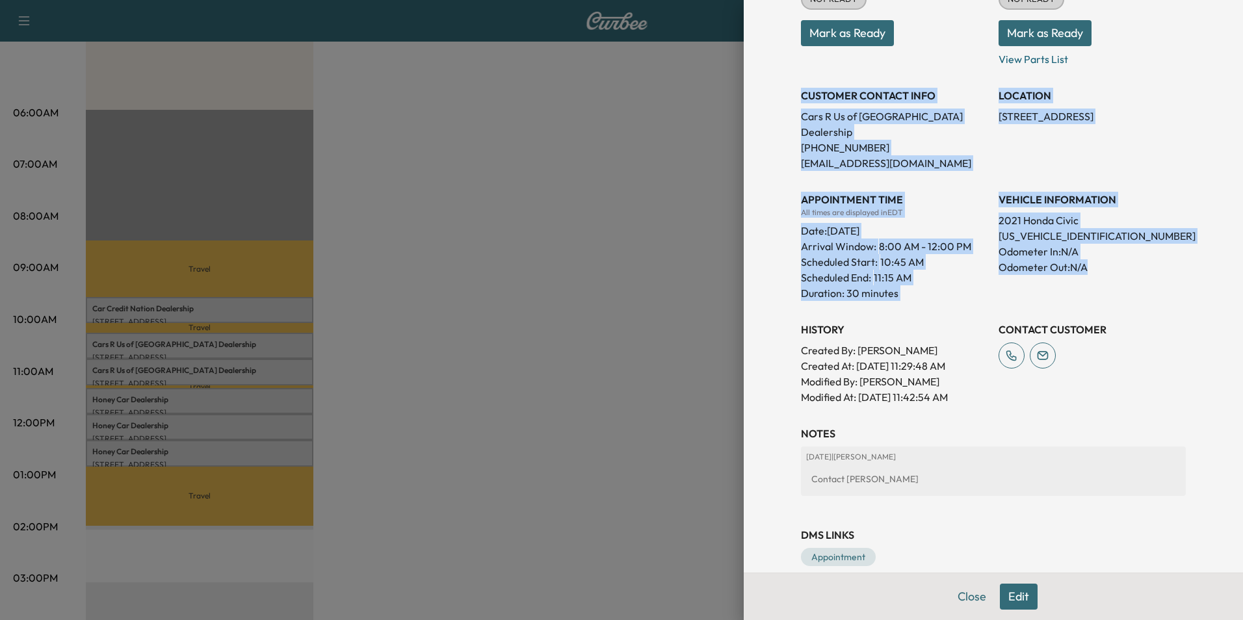
drag, startPoint x: 792, startPoint y: 92, endPoint x: 1108, endPoint y: 270, distance: 363.2
click at [1108, 270] on div "Appointment Status NOT READY Mark as Ready Parts Status NOT READY Mark as Ready…" at bounding box center [993, 181] width 385 height 447
copy div "CUSTOMER CONTACT INFO Cars R Us of Winchester Dealership [PHONE_NUMBER] [EMAIL_…"
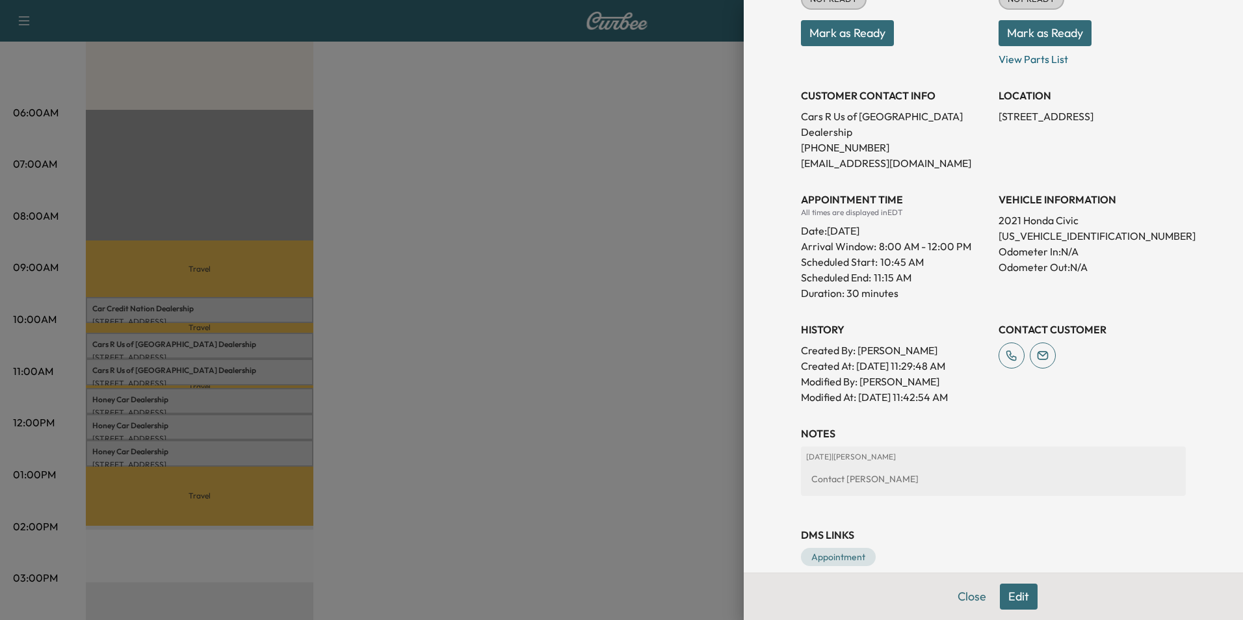
click at [432, 408] on div at bounding box center [621, 310] width 1243 height 620
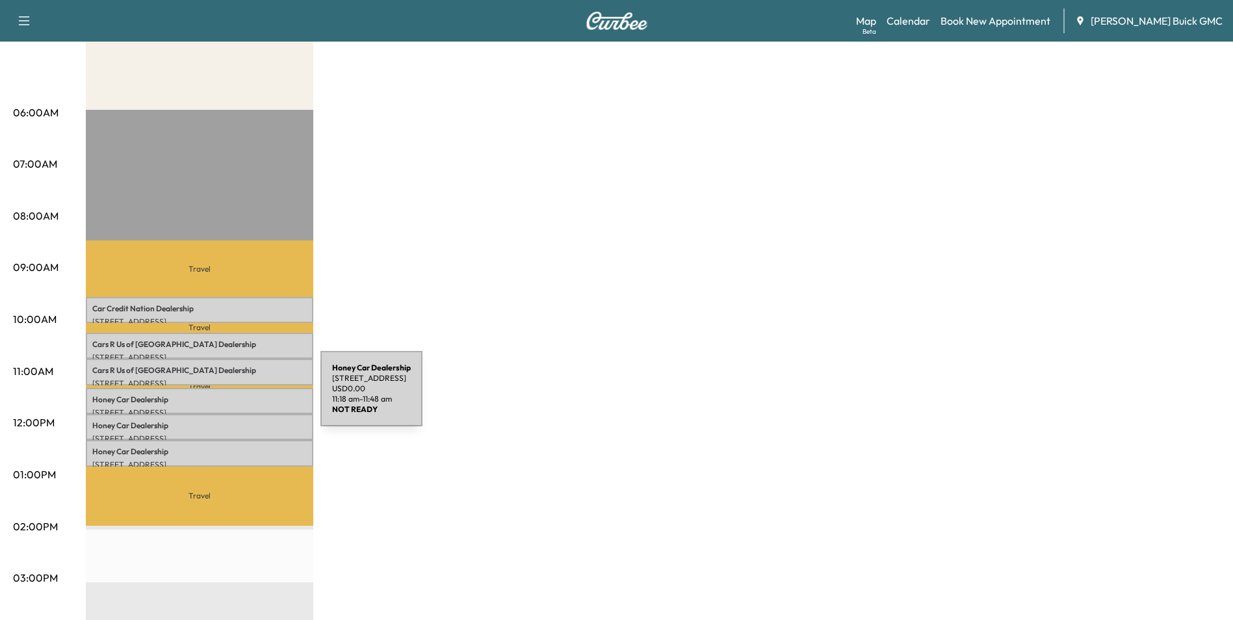
click at [223, 396] on p "Honey Car Dealership" at bounding box center [199, 400] width 214 height 10
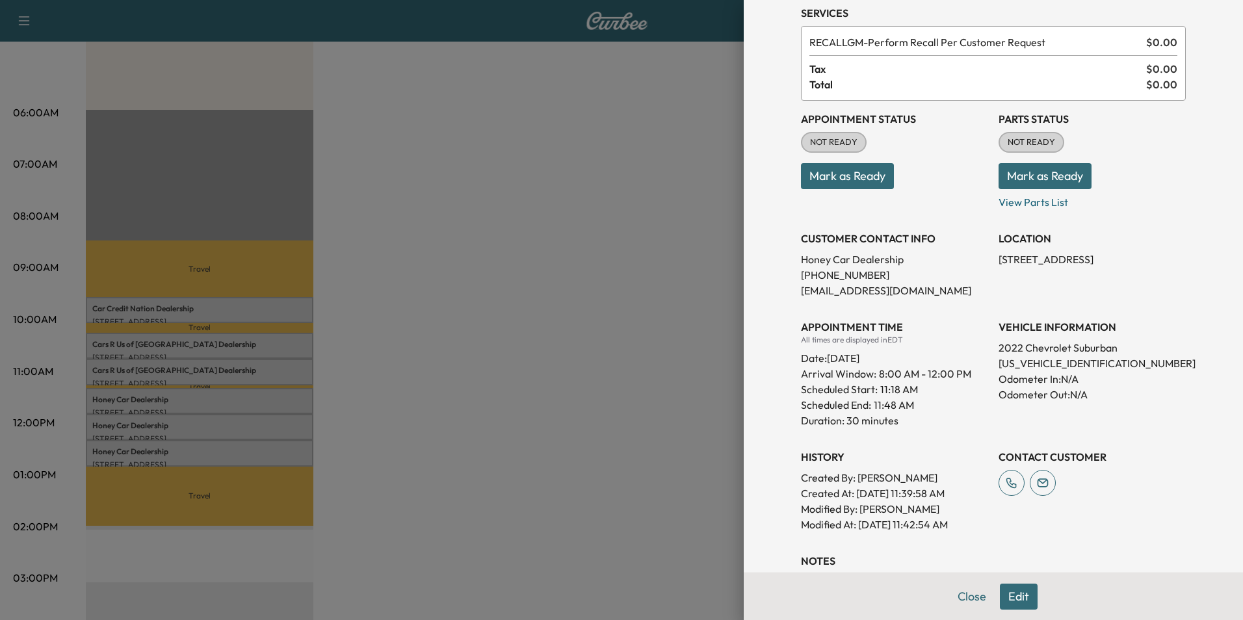
scroll to position [130, 0]
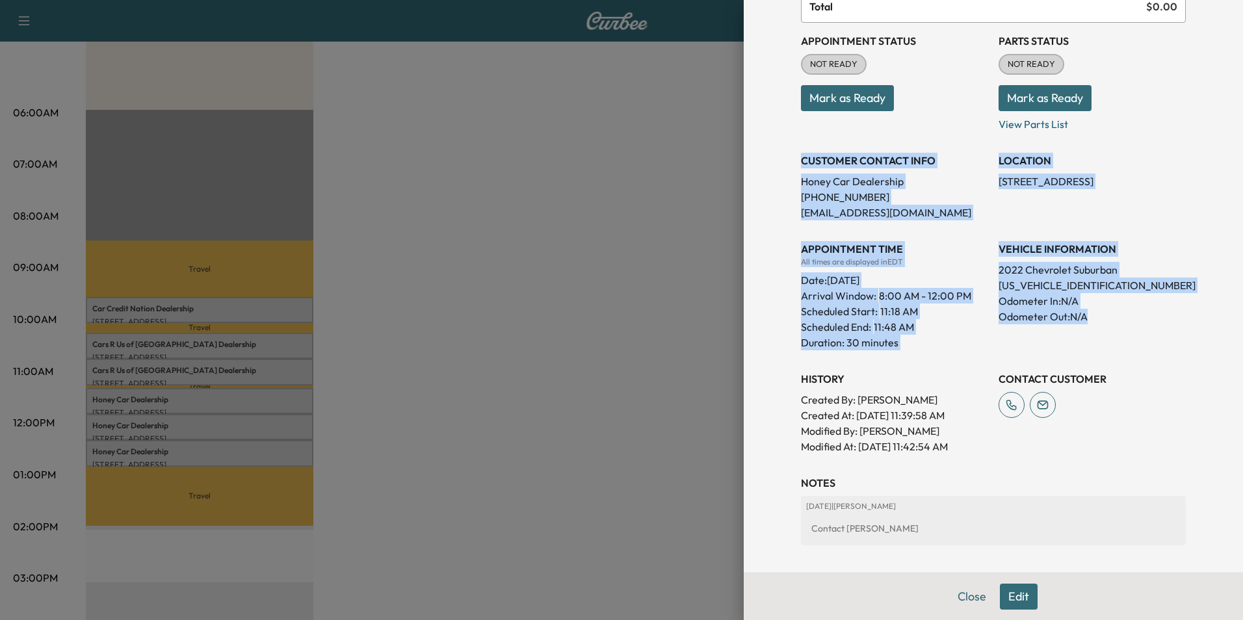
drag, startPoint x: 791, startPoint y: 159, endPoint x: 1115, endPoint y: 335, distance: 368.8
click at [1115, 335] on div "Appointment Status NOT READY Mark as Ready Parts Status NOT READY Mark as Ready…" at bounding box center [993, 239] width 385 height 432
copy div "CUSTOMER CONTACT INFO Honey Car Dealership [PHONE_NUMBER] [EMAIL_ADDRESS][DOMAI…"
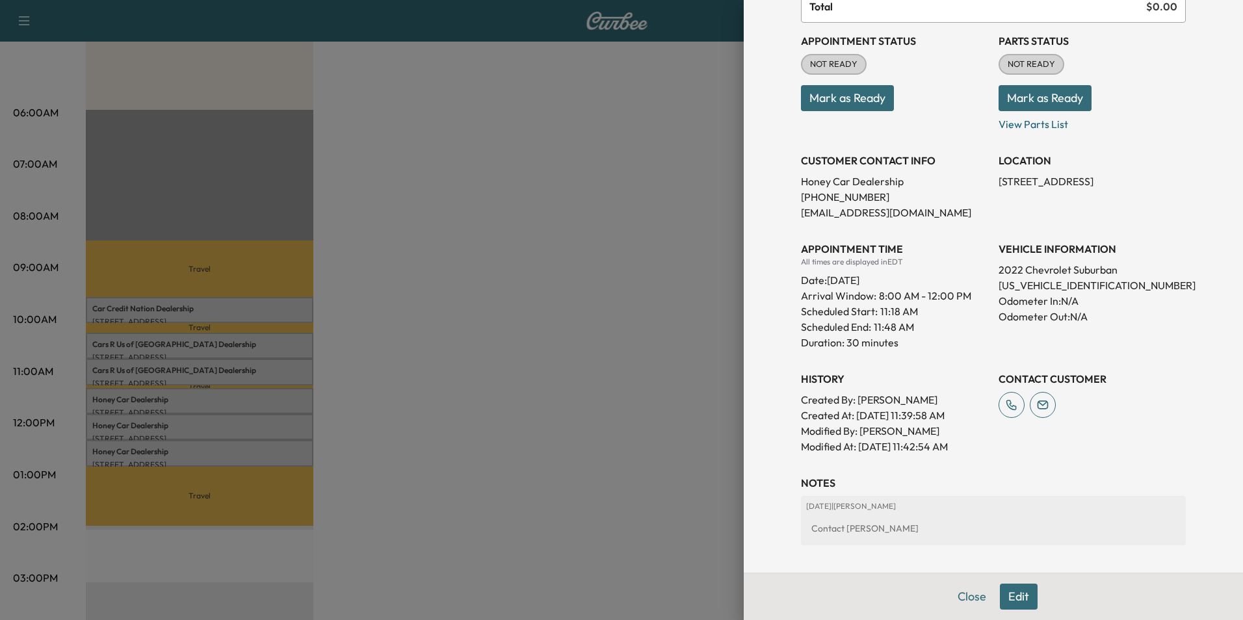
click at [538, 367] on div at bounding box center [621, 310] width 1243 height 620
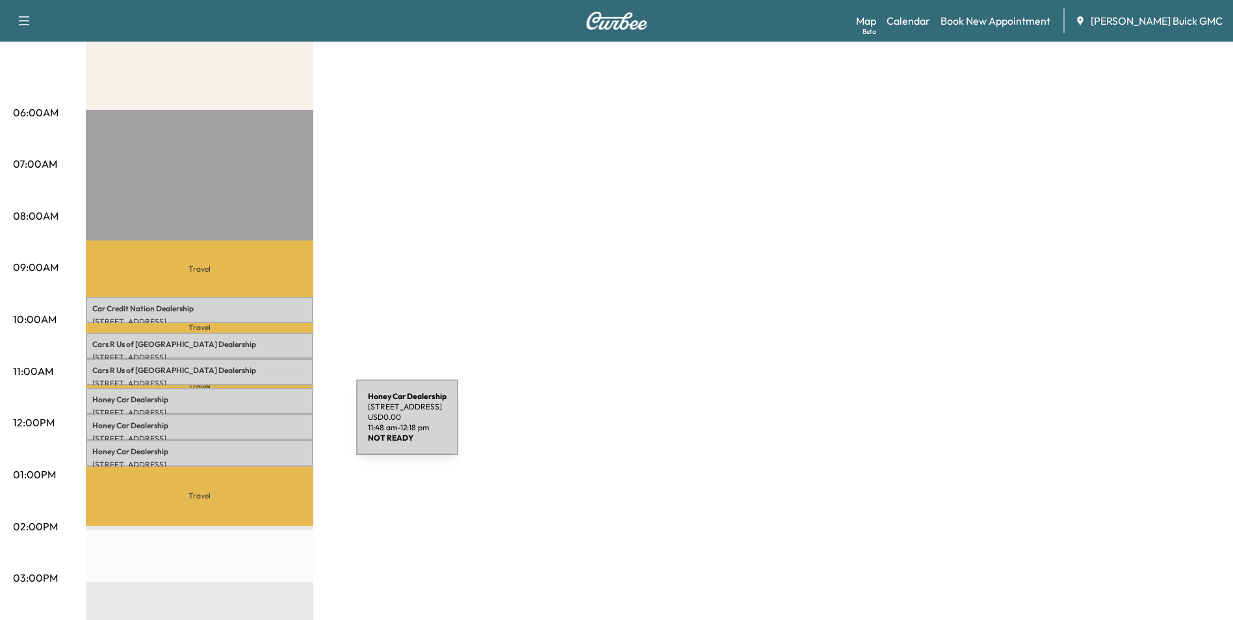
click at [259, 425] on p "Honey Car Dealership" at bounding box center [199, 426] width 214 height 10
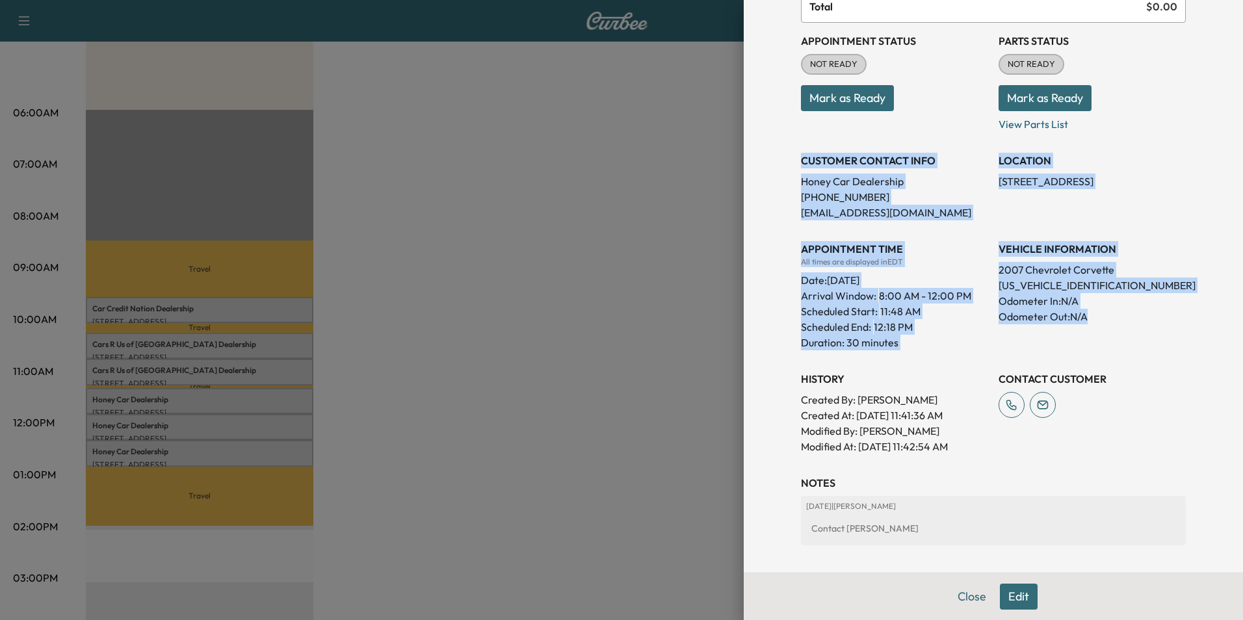
drag, startPoint x: 791, startPoint y: 160, endPoint x: 1126, endPoint y: 334, distance: 377.4
click at [1126, 334] on div "Appointment Status NOT READY Mark as Ready Parts Status NOT READY Mark as Ready…" at bounding box center [993, 239] width 385 height 432
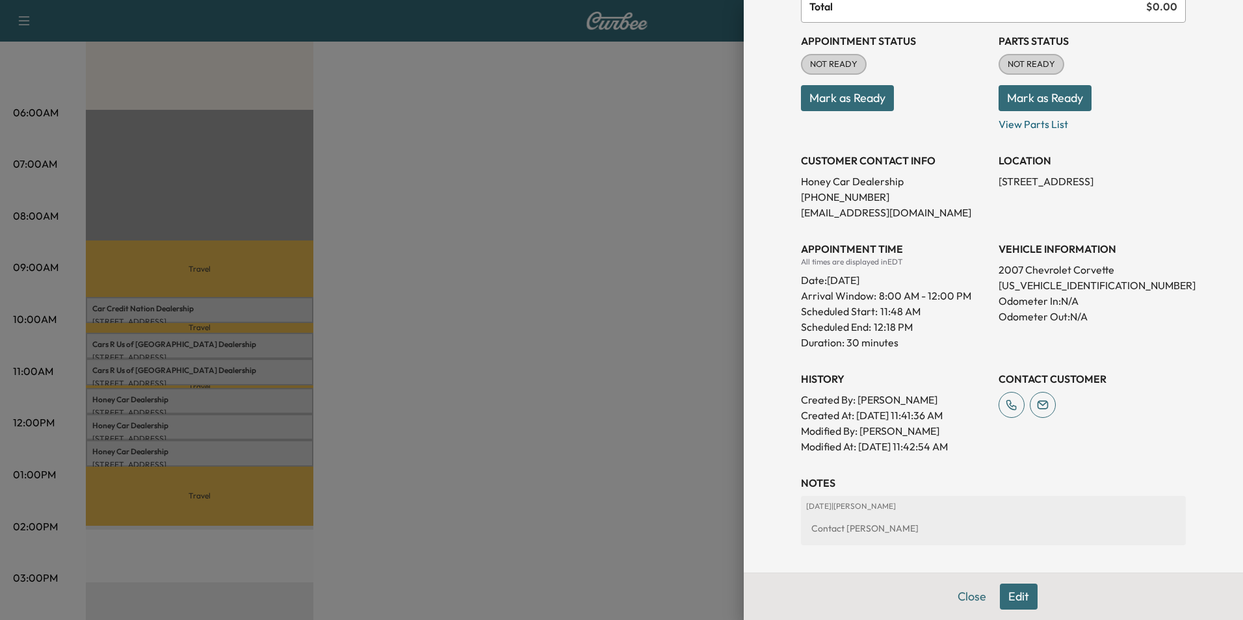
click at [508, 396] on div at bounding box center [621, 310] width 1243 height 620
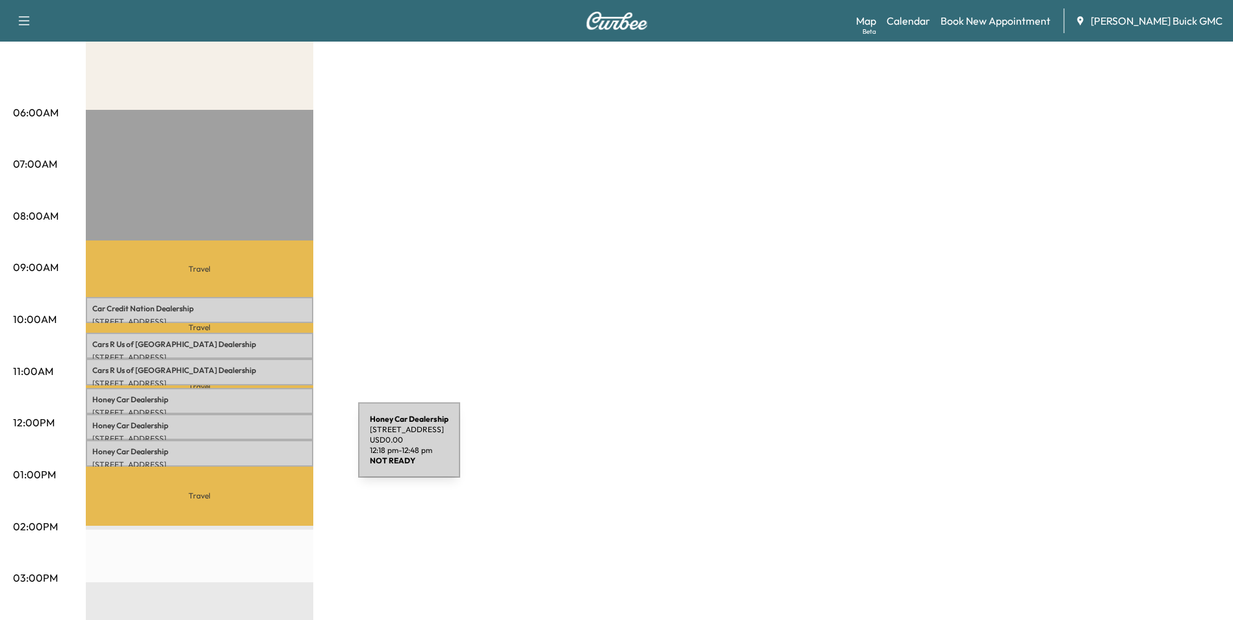
click at [261, 448] on p "Honey Car Dealership" at bounding box center [199, 452] width 214 height 10
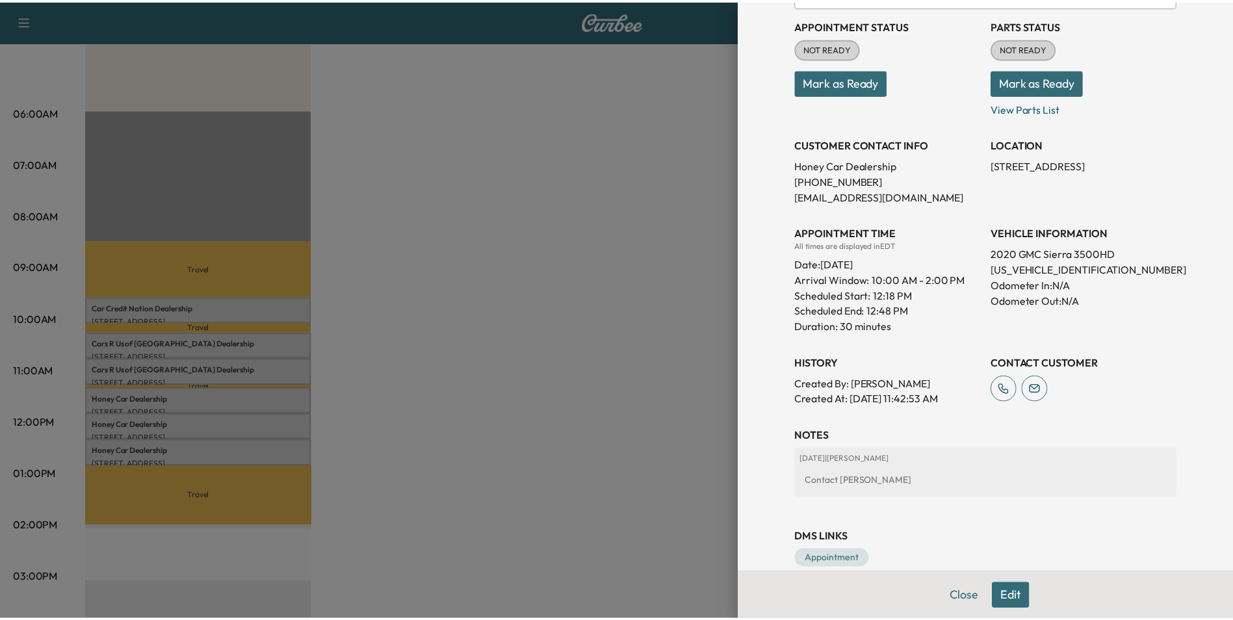
scroll to position [168, 0]
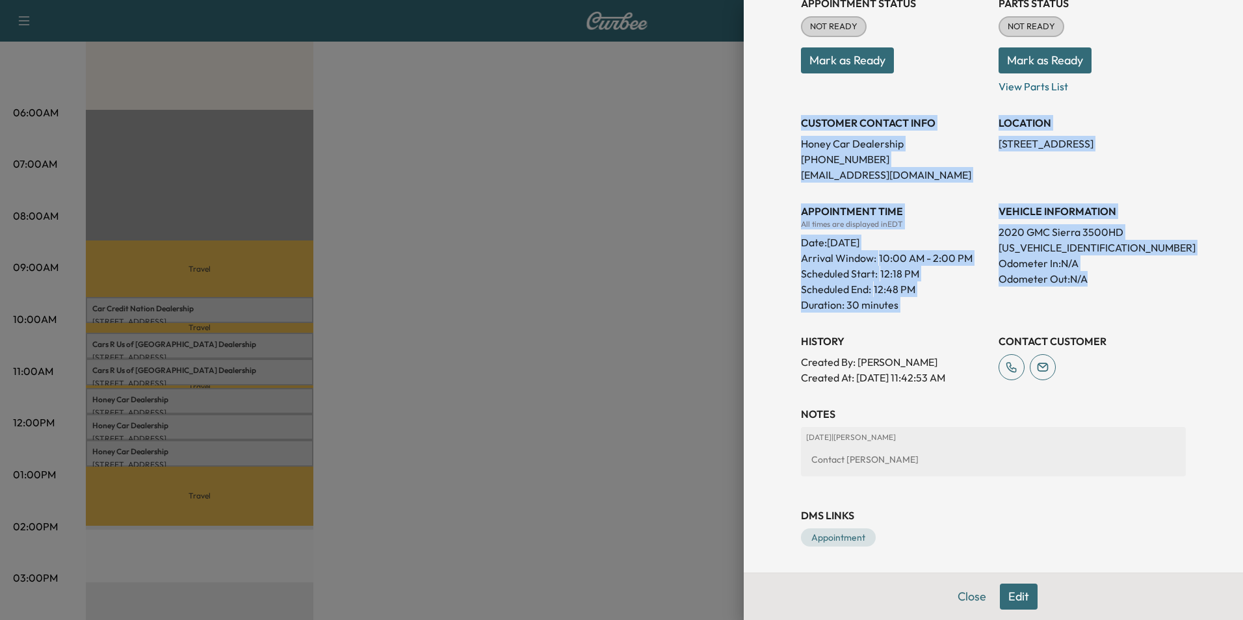
drag, startPoint x: 791, startPoint y: 121, endPoint x: 1095, endPoint y: 284, distance: 345.2
click at [1095, 284] on div "Appointment Status NOT READY Mark as Ready Parts Status NOT READY Mark as Ready…" at bounding box center [993, 185] width 385 height 400
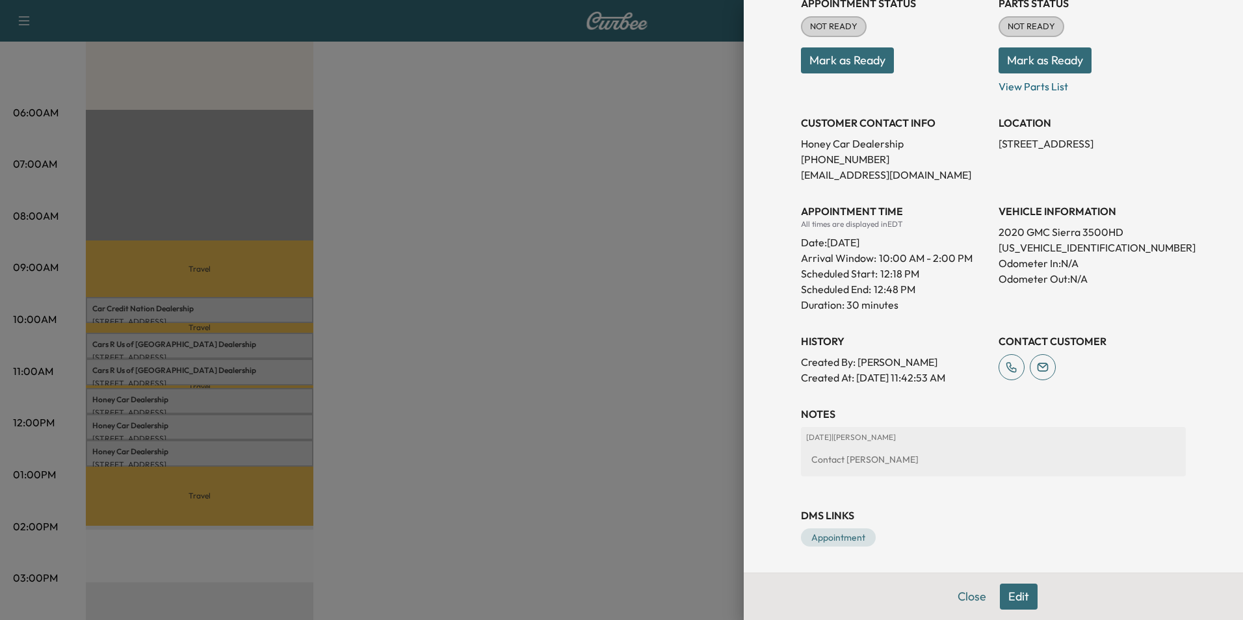
click at [472, 237] on div at bounding box center [621, 310] width 1243 height 620
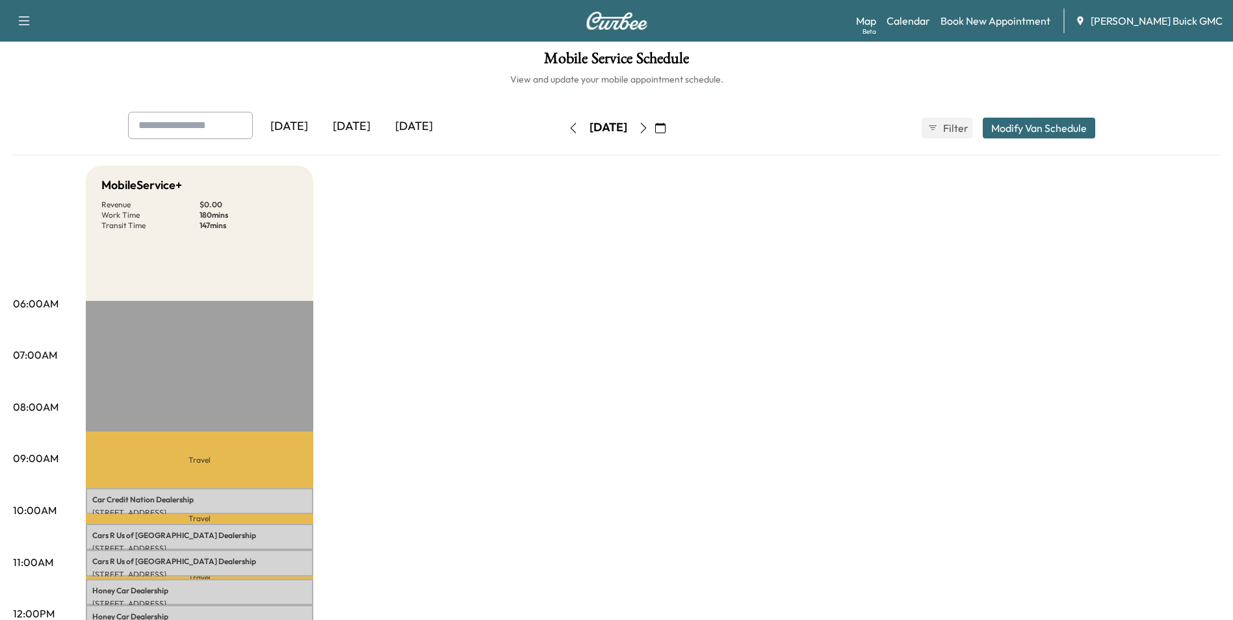
scroll to position [0, 0]
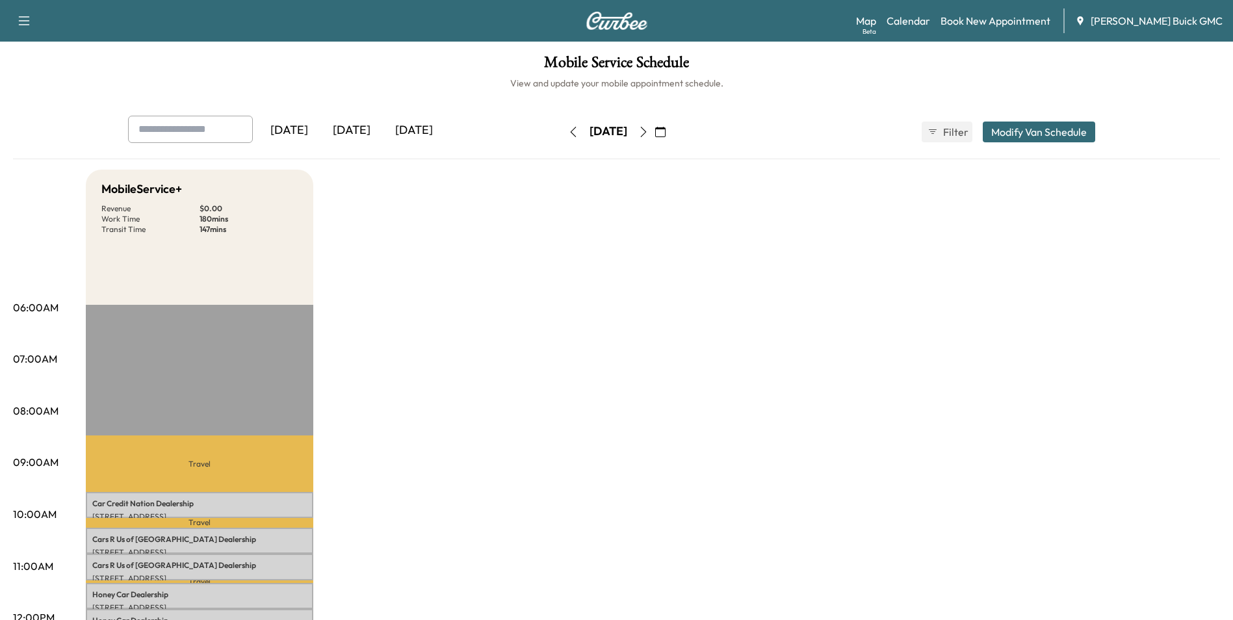
click at [570, 131] on icon "button" at bounding box center [573, 132] width 6 height 10
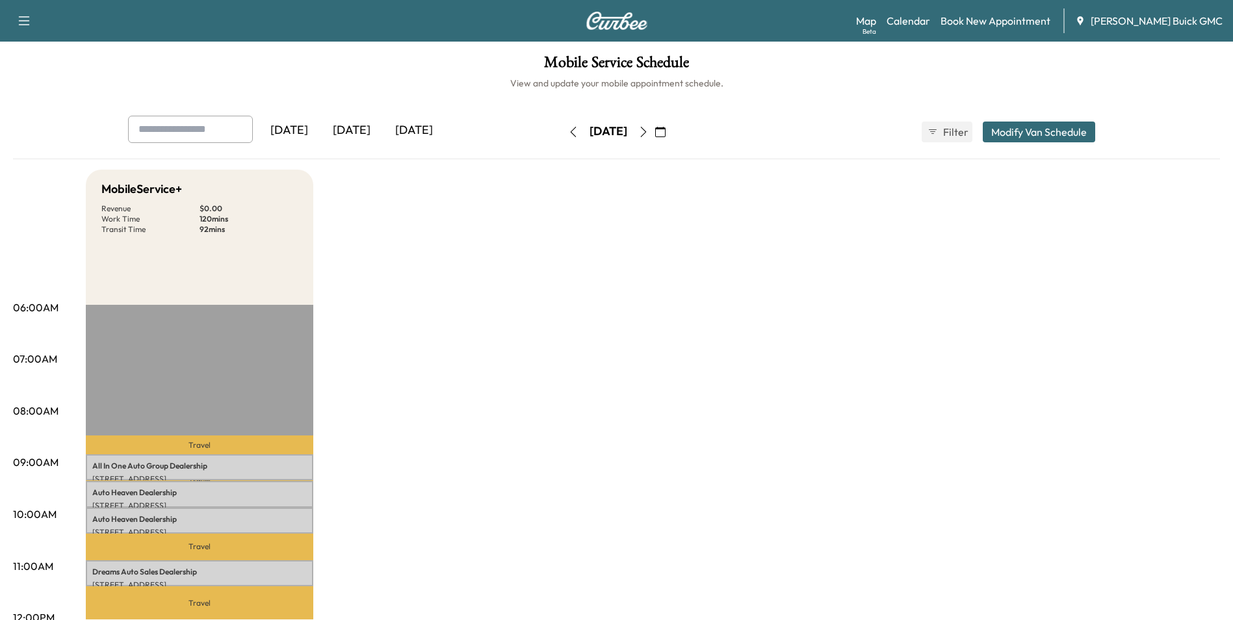
click at [570, 132] on icon "button" at bounding box center [573, 132] width 6 height 10
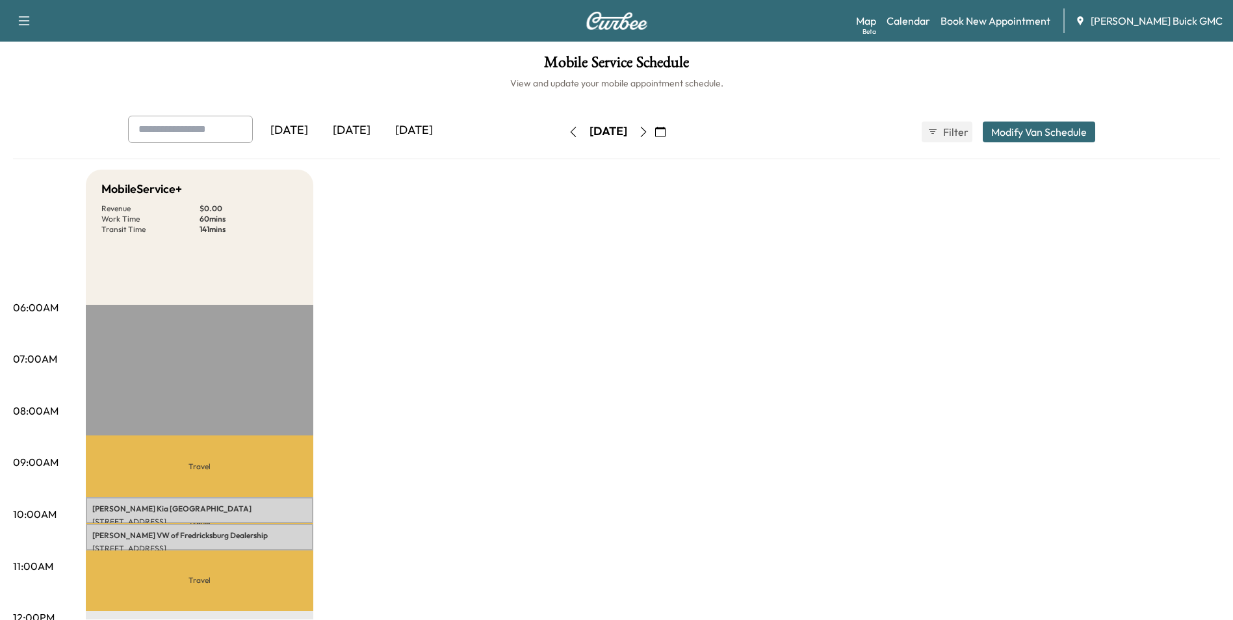
click at [568, 132] on icon "button" at bounding box center [573, 132] width 10 height 10
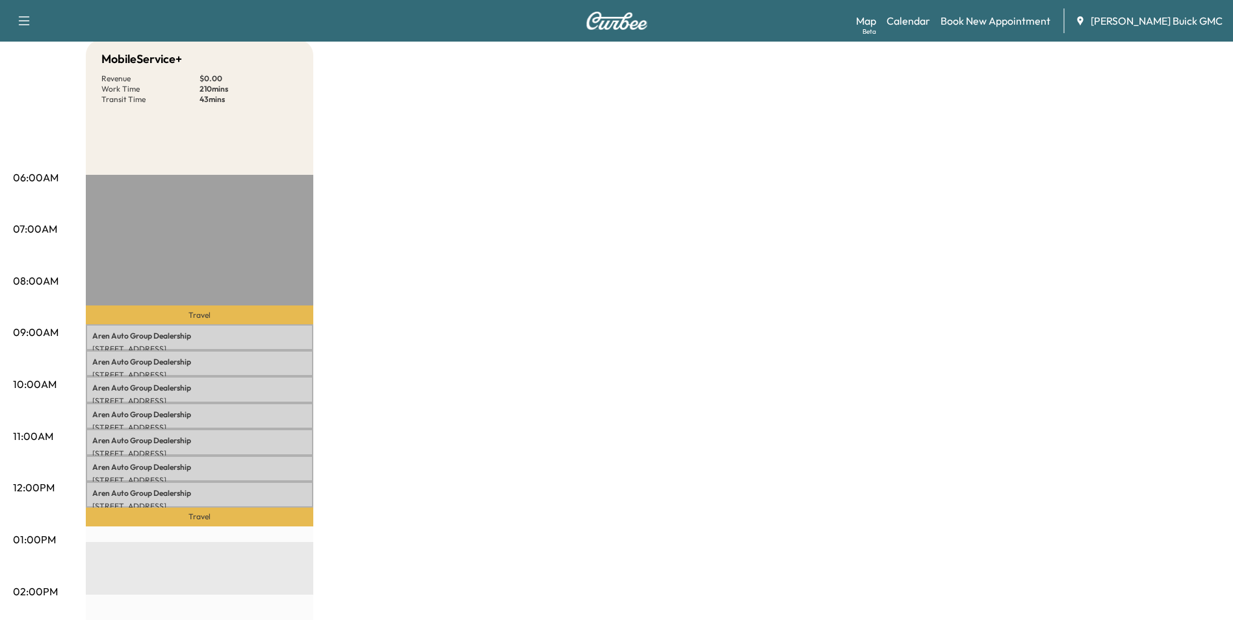
drag, startPoint x: 531, startPoint y: 219, endPoint x: 539, endPoint y: 207, distance: 14.6
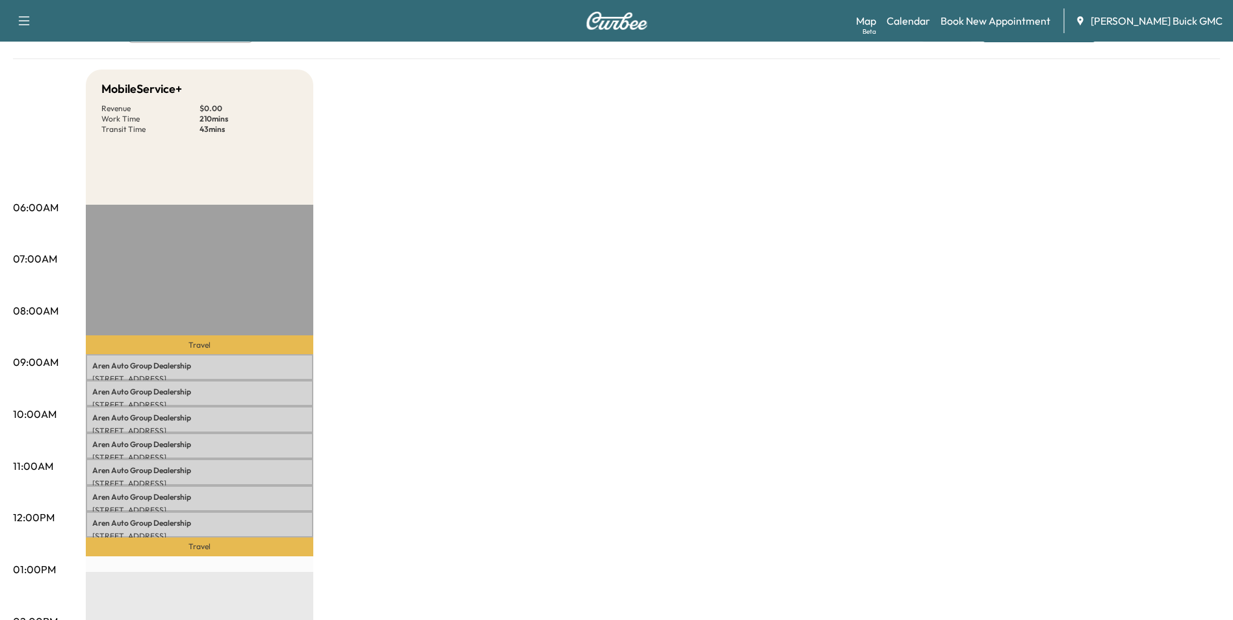
scroll to position [43, 0]
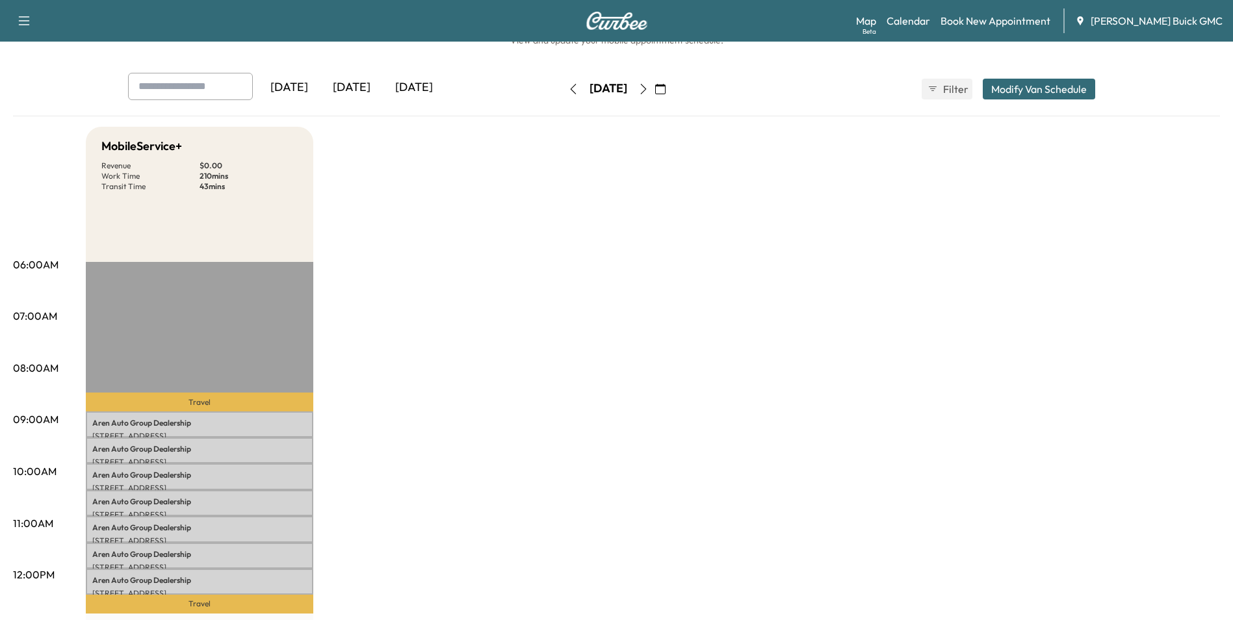
click at [568, 85] on icon "button" at bounding box center [573, 89] width 10 height 10
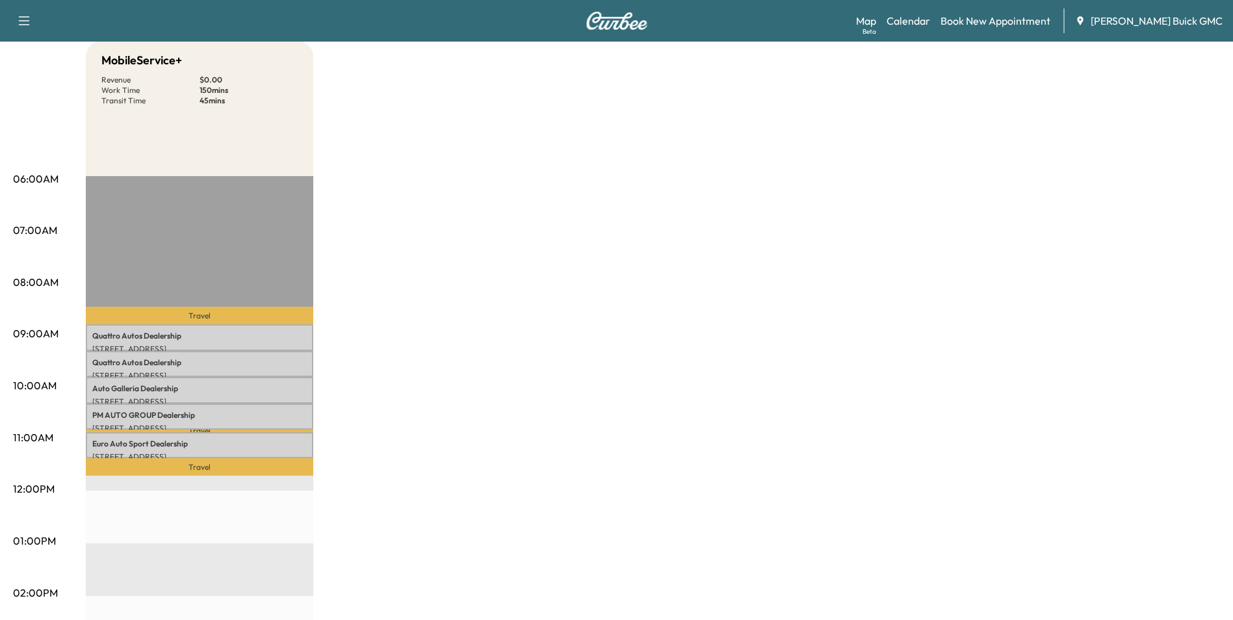
scroll to position [130, 0]
click at [625, 224] on div "MobileService+ Revenue $ 0.00 Work Time 150 mins Transit Time 45 mins Travel Qu…" at bounding box center [653, 527] width 1134 height 975
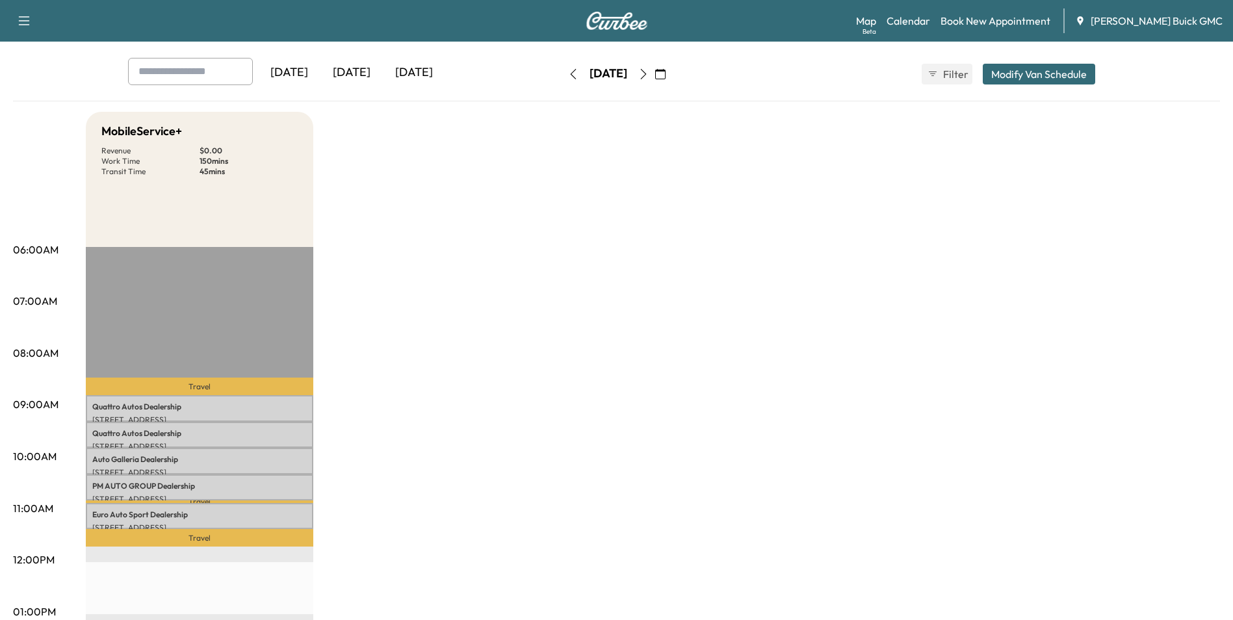
scroll to position [0, 0]
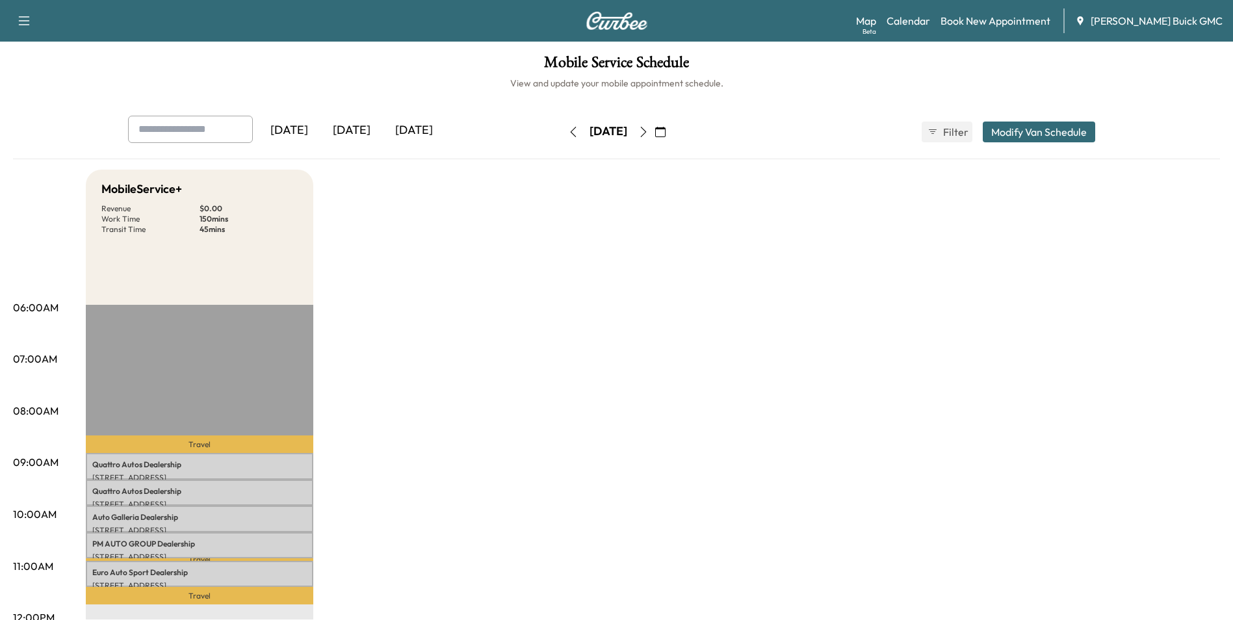
click at [649, 132] on icon "button" at bounding box center [643, 132] width 10 height 10
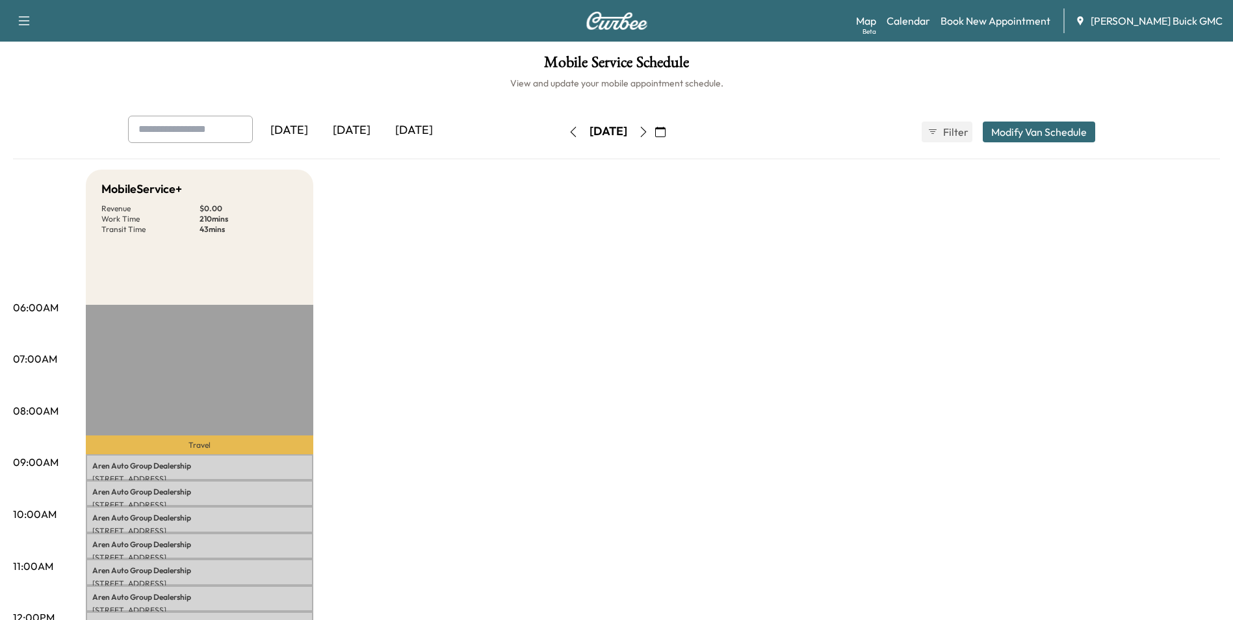
click at [649, 129] on icon "button" at bounding box center [643, 132] width 10 height 10
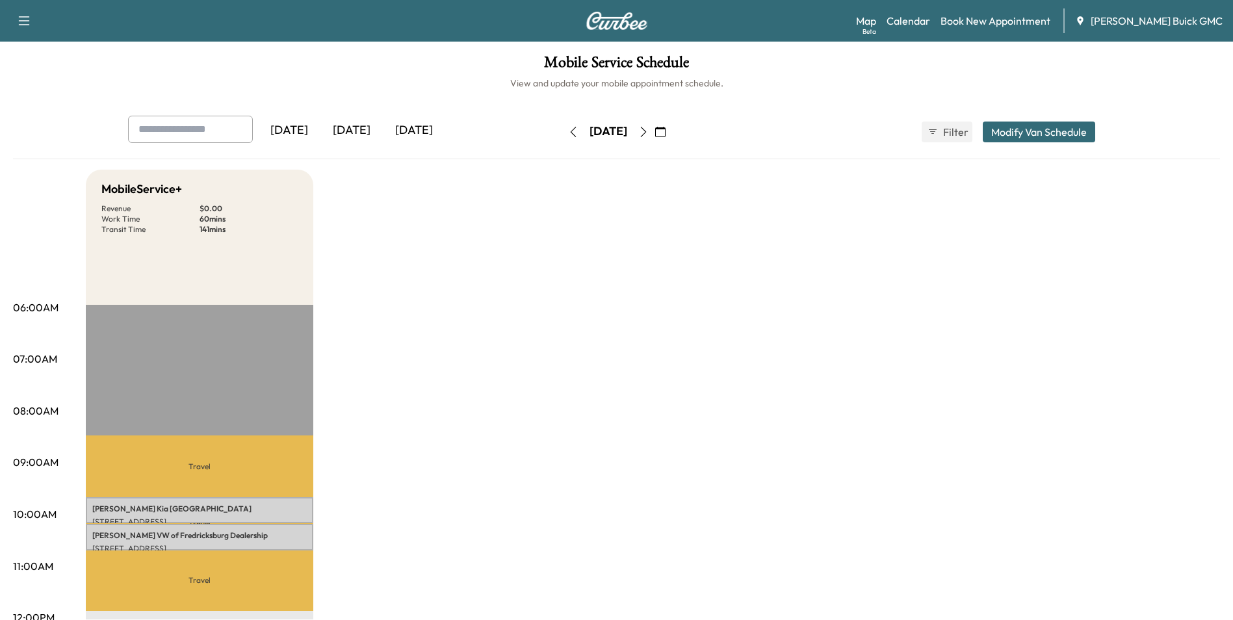
click at [649, 129] on icon "button" at bounding box center [643, 132] width 10 height 10
